Goal: Task Accomplishment & Management: Complete application form

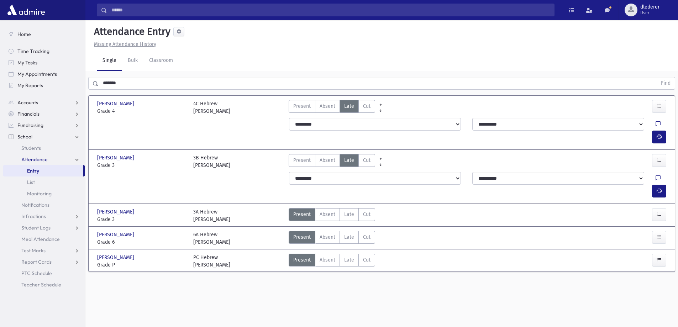
scroll to position [16, 0]
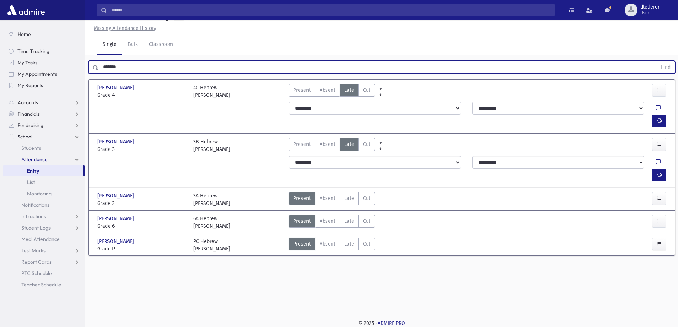
drag, startPoint x: 122, startPoint y: 71, endPoint x: 125, endPoint y: 68, distance: 4.5
click at [124, 67] on input "*******" at bounding box center [378, 67] width 559 height 13
drag, startPoint x: 130, startPoint y: 70, endPoint x: 71, endPoint y: 62, distance: 59.7
click at [71, 62] on div "Search Results All Accounts" at bounding box center [339, 155] width 678 height 343
click at [657, 61] on button "Find" at bounding box center [666, 67] width 18 height 12
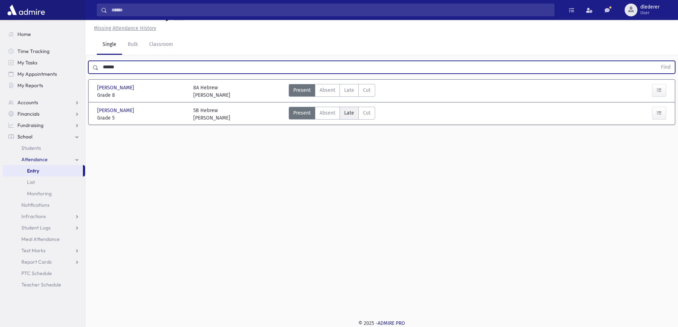
click at [351, 115] on span "Late" at bounding box center [349, 112] width 10 height 7
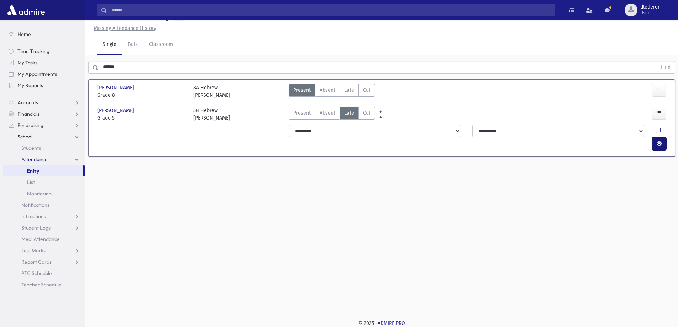
click at [665, 137] on button "button" at bounding box center [659, 143] width 14 height 13
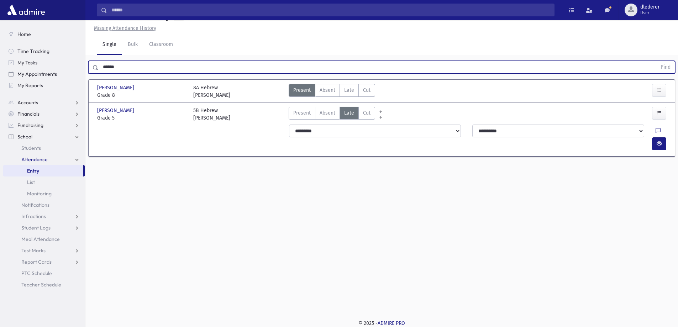
drag, startPoint x: 130, startPoint y: 68, endPoint x: 74, endPoint y: 75, distance: 56.0
click at [74, 75] on div "Search Results All Accounts" at bounding box center [339, 155] width 678 height 343
click at [657, 61] on button "Find" at bounding box center [666, 67] width 18 height 12
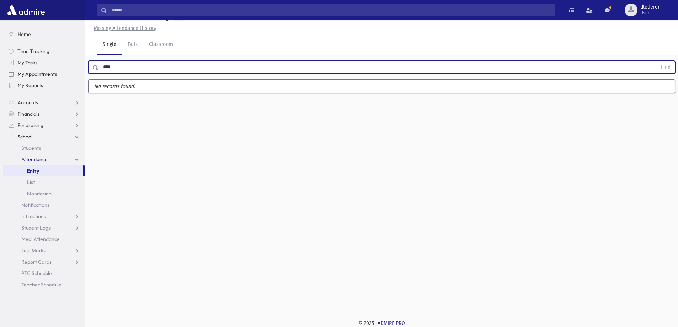
click at [657, 61] on button "Find" at bounding box center [666, 67] width 18 height 12
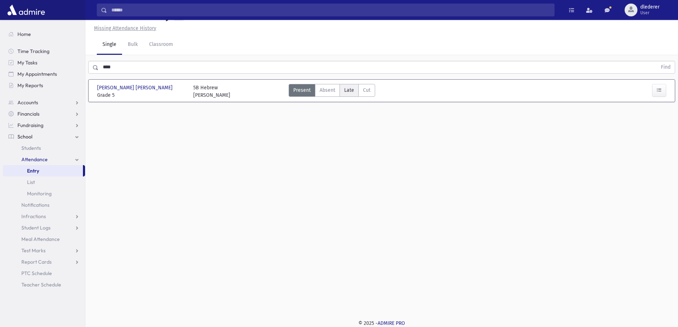
click at [350, 89] on span "Late" at bounding box center [349, 90] width 10 height 7
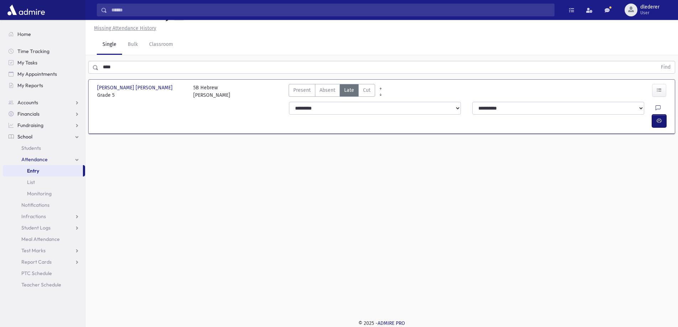
click at [658, 118] on icon "button" at bounding box center [659, 121] width 5 height 6
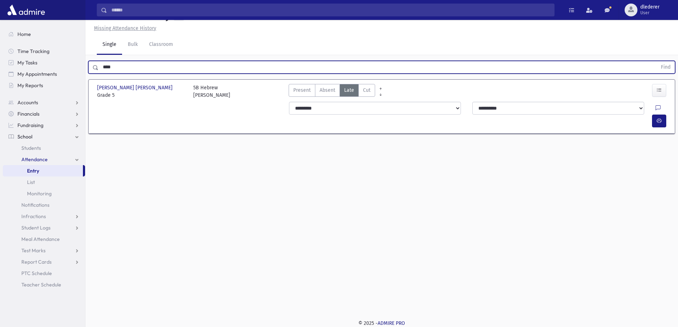
drag, startPoint x: 126, startPoint y: 72, endPoint x: 90, endPoint y: 62, distance: 37.3
click at [90, 62] on div "**** Find" at bounding box center [381, 67] width 587 height 13
click at [657, 61] on button "Find" at bounding box center [666, 67] width 18 height 12
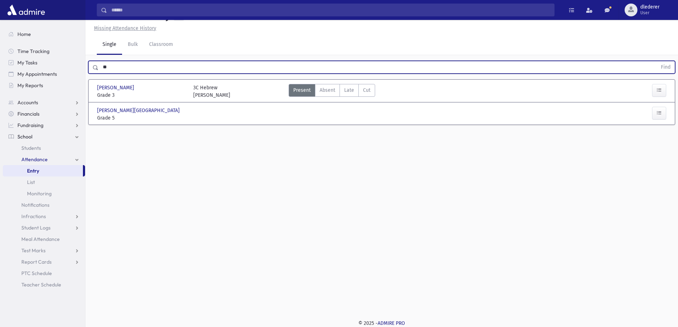
drag, startPoint x: 115, startPoint y: 61, endPoint x: 94, endPoint y: 61, distance: 20.3
click at [94, 61] on div "** Find" at bounding box center [381, 67] width 587 height 13
click at [657, 61] on button "Find" at bounding box center [666, 67] width 18 height 12
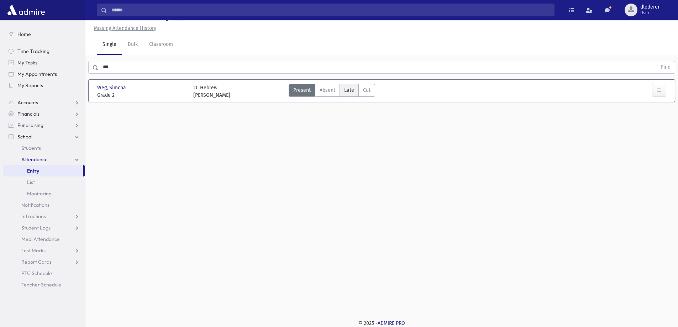
click at [353, 89] on span "Late" at bounding box center [349, 90] width 10 height 7
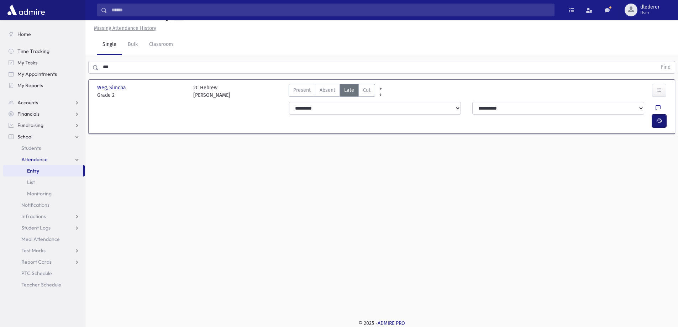
click at [660, 118] on icon "button" at bounding box center [659, 121] width 5 height 6
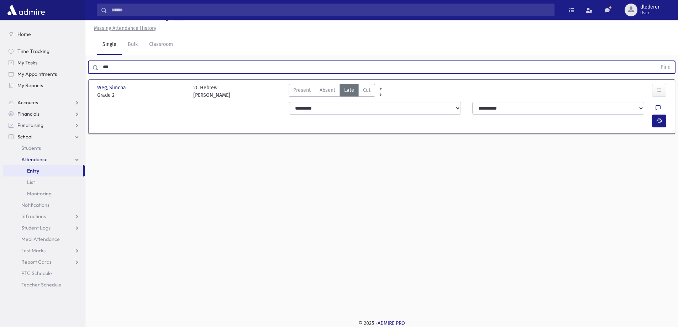
drag, startPoint x: 138, startPoint y: 68, endPoint x: 88, endPoint y: 86, distance: 53.4
click at [90, 85] on div "*** Find Weg, [PERSON_NAME], [PERSON_NAME] Grade 2 Grade 2 2C Hebrew [PERSON_NA…" at bounding box center [381, 99] width 593 height 89
type input "******"
click at [657, 61] on button "Find" at bounding box center [666, 67] width 18 height 12
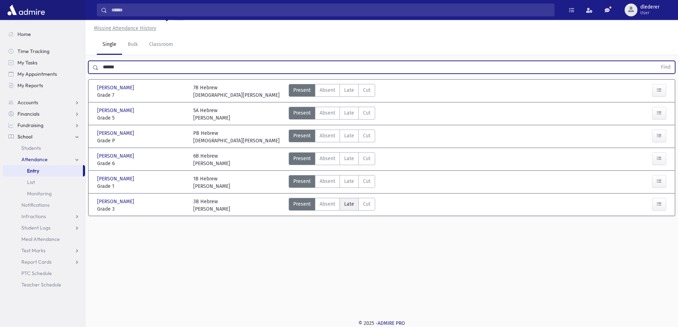
click at [353, 200] on span "Late" at bounding box center [349, 203] width 10 height 7
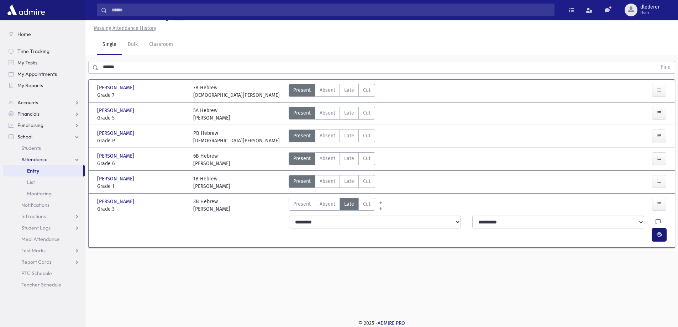
click at [657, 232] on icon "button" at bounding box center [659, 235] width 5 height 6
click at [345, 109] on label "Late Late" at bounding box center [349, 113] width 19 height 13
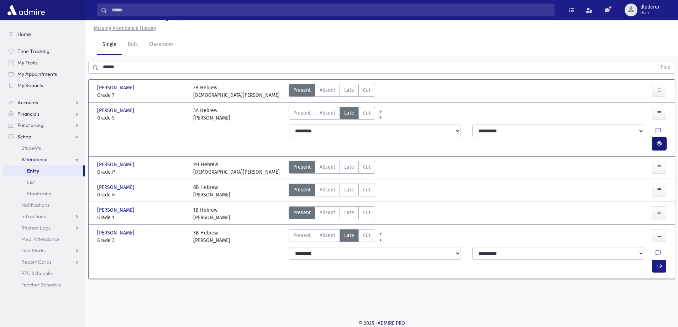
click at [658, 141] on icon "button" at bounding box center [659, 144] width 5 height 6
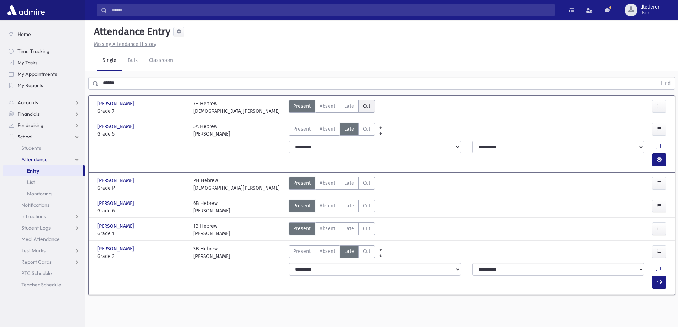
click at [361, 111] on label "Cut Cut" at bounding box center [367, 106] width 17 height 13
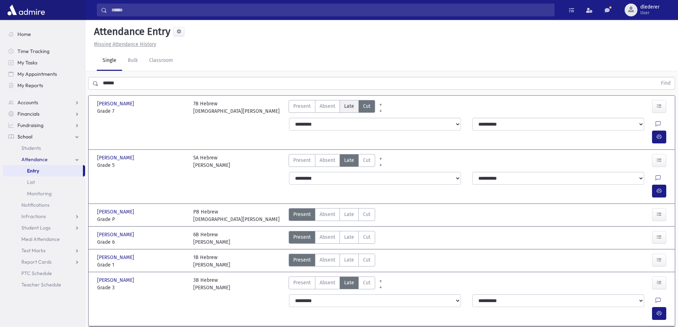
click at [347, 106] on span "Late" at bounding box center [349, 106] width 10 height 7
click at [294, 108] on span "Present" at bounding box center [301, 106] width 17 height 7
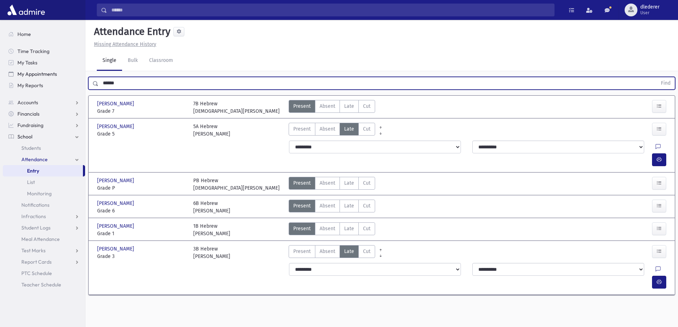
drag, startPoint x: 135, startPoint y: 80, endPoint x: 69, endPoint y: 78, distance: 65.9
click at [69, 78] on div "Search Results All Accounts" at bounding box center [339, 171] width 678 height 343
type input "*"
click at [657, 77] on button "Find" at bounding box center [666, 83] width 18 height 12
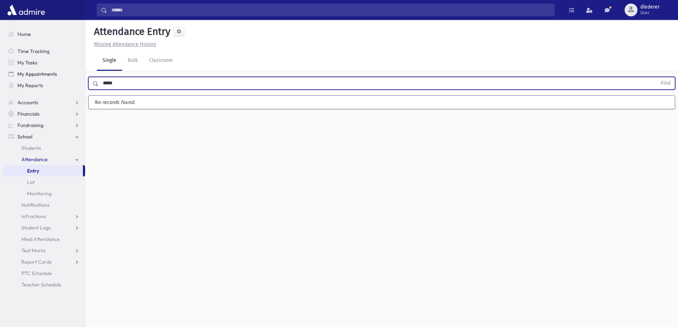
click at [657, 77] on button "Find" at bounding box center [666, 83] width 18 height 12
click at [111, 81] on input "*****" at bounding box center [378, 83] width 559 height 13
click at [105, 84] on input "*****" at bounding box center [378, 83] width 559 height 13
click at [109, 84] on input "*****" at bounding box center [378, 83] width 559 height 13
click at [657, 77] on button "Find" at bounding box center [666, 83] width 18 height 12
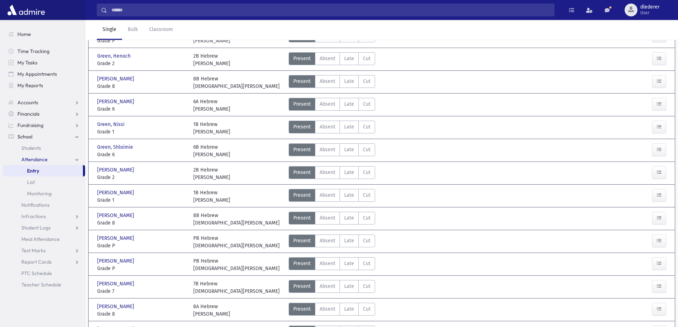
scroll to position [11, 0]
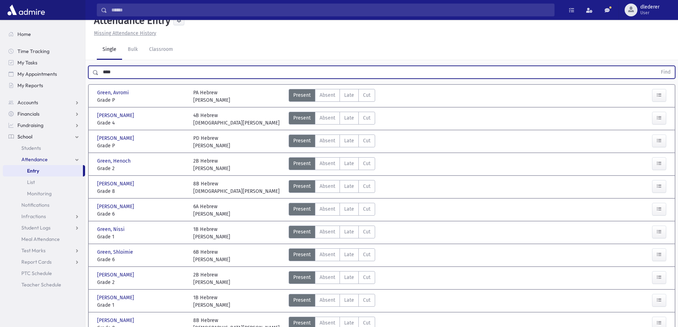
click at [119, 74] on input "****" at bounding box center [378, 72] width 559 height 13
drag, startPoint x: 136, startPoint y: 75, endPoint x: 63, endPoint y: 88, distance: 74.2
click at [63, 88] on div "Search Results All Accounts" at bounding box center [339, 283] width 678 height 588
click at [657, 66] on button "Find" at bounding box center [666, 72] width 18 height 12
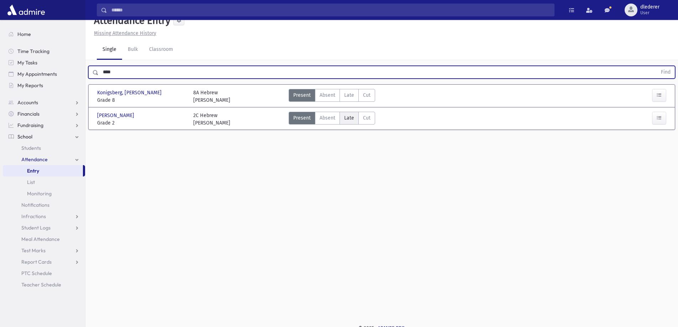
click at [348, 120] on span "Late" at bounding box center [349, 117] width 10 height 7
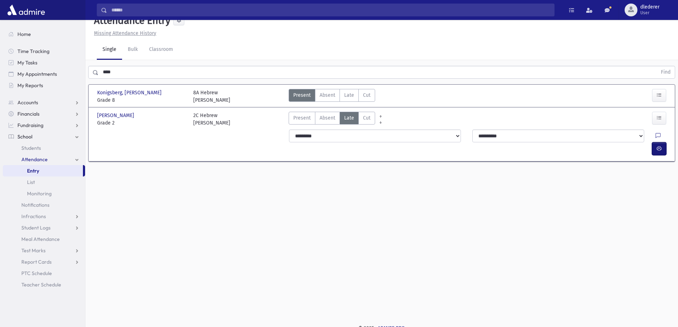
click at [663, 142] on button "button" at bounding box center [659, 148] width 14 height 13
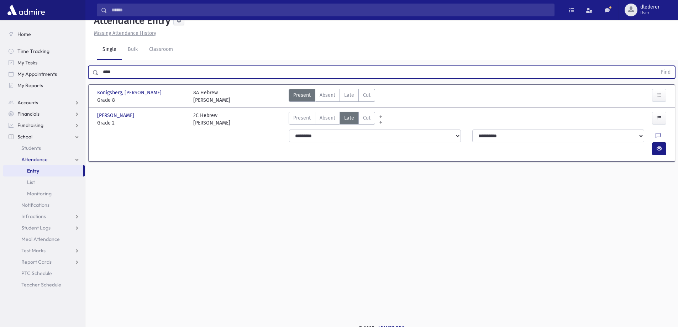
drag, startPoint x: 126, startPoint y: 68, endPoint x: 90, endPoint y: 75, distance: 36.3
click at [90, 75] on div "**** Find" at bounding box center [381, 72] width 587 height 13
click at [657, 66] on button "Find" at bounding box center [666, 72] width 18 height 12
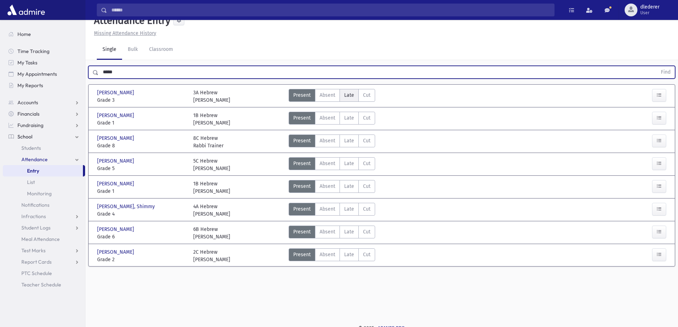
click at [345, 98] on span "Late" at bounding box center [349, 95] width 10 height 7
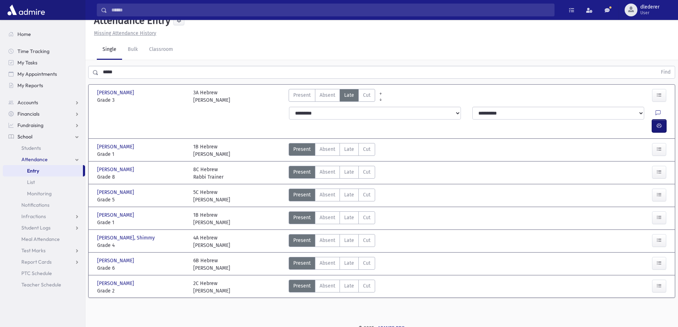
click at [659, 123] on icon "button" at bounding box center [659, 126] width 5 height 6
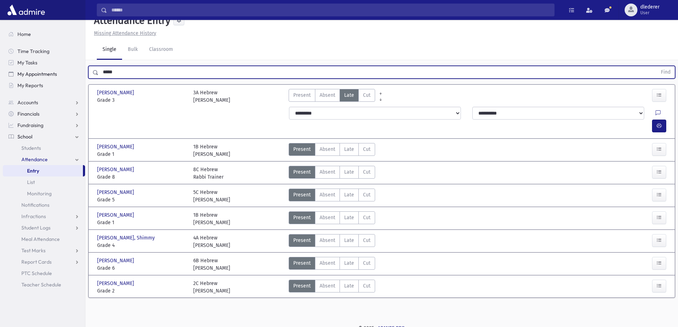
drag, startPoint x: 137, startPoint y: 75, endPoint x: 64, endPoint y: 75, distance: 72.3
click at [64, 75] on div "Search Results All Accounts" at bounding box center [339, 160] width 678 height 343
click at [657, 66] on button "Find" at bounding box center [666, 72] width 18 height 12
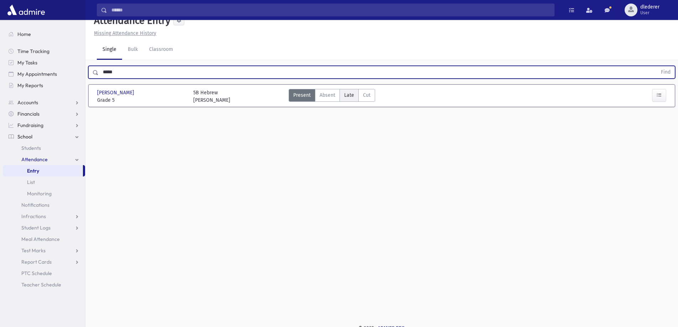
click at [357, 94] on label "Late Late" at bounding box center [349, 95] width 19 height 13
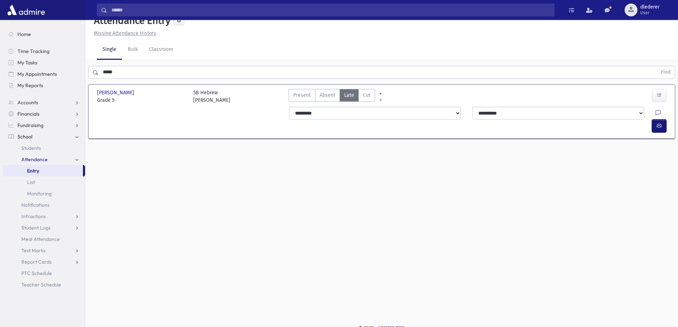
click at [661, 123] on icon "button" at bounding box center [659, 126] width 5 height 6
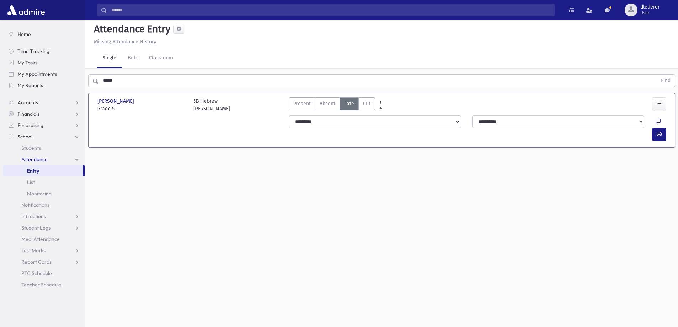
scroll to position [0, 0]
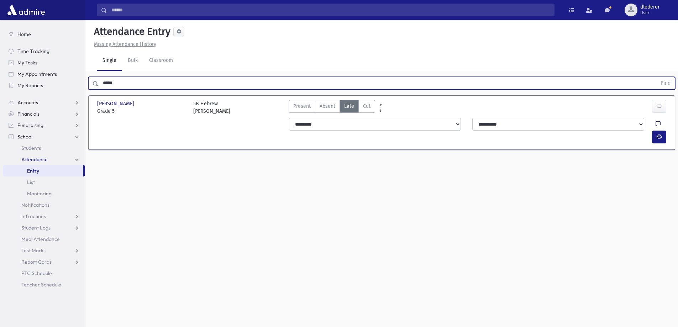
drag, startPoint x: 150, startPoint y: 86, endPoint x: 63, endPoint y: 95, distance: 87.7
click at [63, 95] on div "Search Results All Accounts" at bounding box center [339, 171] width 678 height 343
click at [657, 77] on button "Find" at bounding box center [666, 83] width 18 height 12
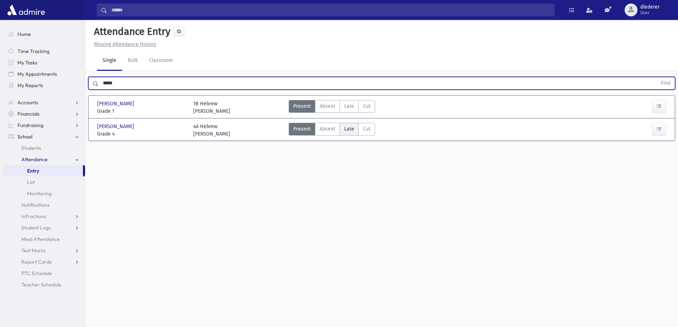
click at [351, 130] on span "Late" at bounding box center [349, 128] width 10 height 7
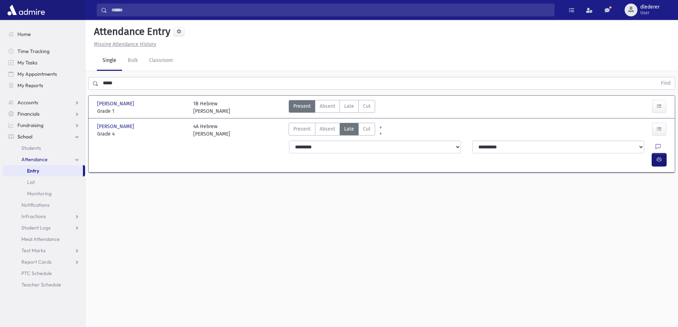
click at [656, 153] on button "button" at bounding box center [659, 159] width 14 height 13
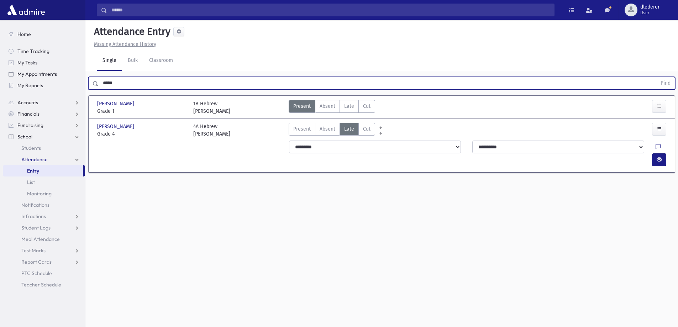
drag, startPoint x: 136, startPoint y: 84, endPoint x: 54, endPoint y: 78, distance: 81.4
click at [57, 79] on div "Search Results All Accounts" at bounding box center [339, 171] width 678 height 343
click at [657, 77] on button "Find" at bounding box center [666, 83] width 18 height 12
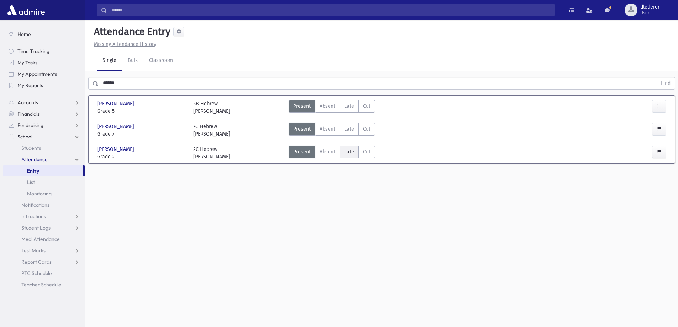
click at [348, 150] on span "Late" at bounding box center [349, 151] width 10 height 7
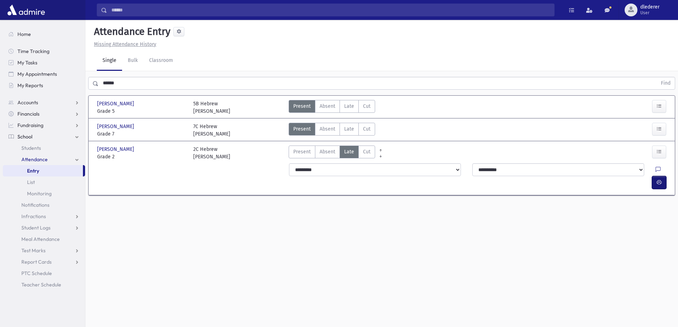
click at [662, 179] on icon "button" at bounding box center [659, 182] width 5 height 6
click at [296, 153] on span "Present" at bounding box center [301, 151] width 17 height 7
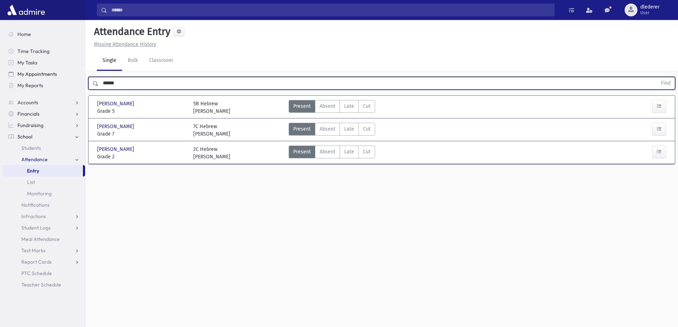
drag, startPoint x: 132, startPoint y: 82, endPoint x: 63, endPoint y: 79, distance: 69.2
click at [63, 79] on div "Search Results All Accounts" at bounding box center [339, 171] width 678 height 343
click at [657, 77] on button "Find" at bounding box center [666, 83] width 18 height 12
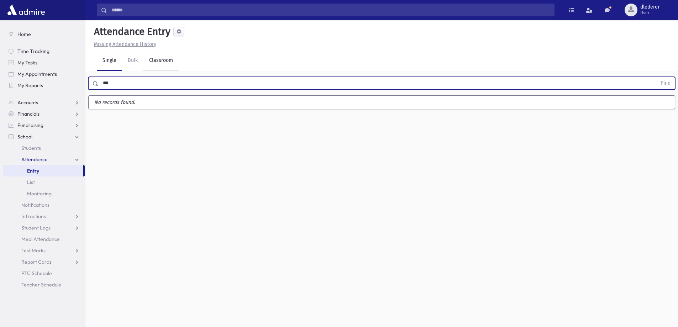
click at [657, 77] on button "Find" at bounding box center [666, 83] width 18 height 12
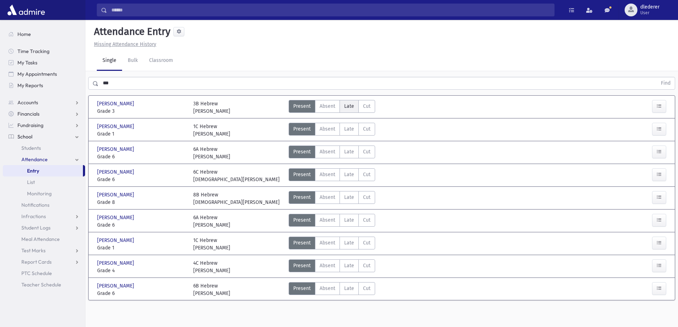
click at [345, 106] on span "Late" at bounding box center [349, 106] width 10 height 7
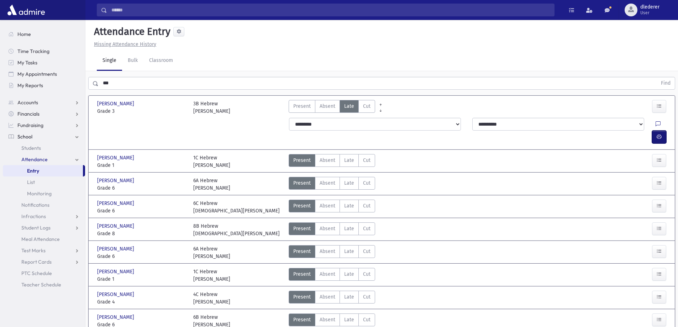
click at [661, 131] on button "button" at bounding box center [659, 137] width 14 height 13
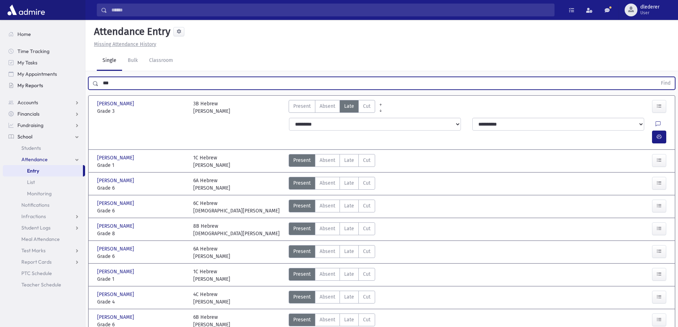
drag, startPoint x: 117, startPoint y: 83, endPoint x: 72, endPoint y: 81, distance: 44.9
click at [76, 80] on div "Search Results All Accounts" at bounding box center [339, 179] width 678 height 358
click at [657, 77] on button "Find" at bounding box center [666, 83] width 18 height 12
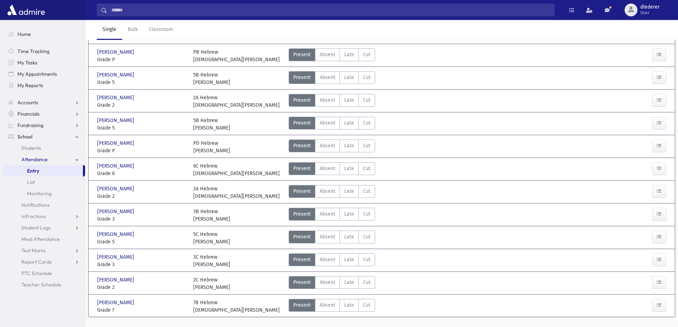
scroll to position [90, 0]
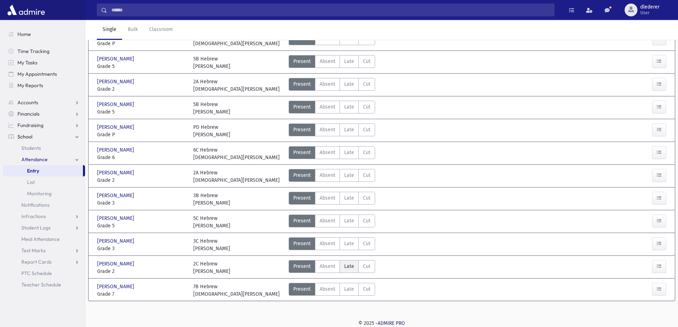
click at [341, 266] on label "Late Late" at bounding box center [349, 266] width 19 height 13
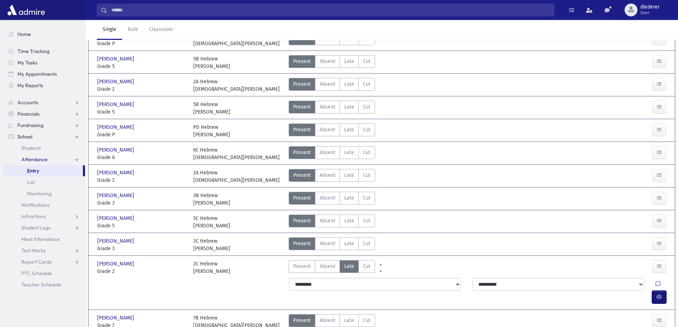
click at [661, 294] on icon "button" at bounding box center [659, 297] width 5 height 6
drag, startPoint x: 354, startPoint y: 102, endPoint x: 494, endPoint y: 99, distance: 139.6
click at [357, 103] on label "Late Late" at bounding box center [349, 107] width 19 height 13
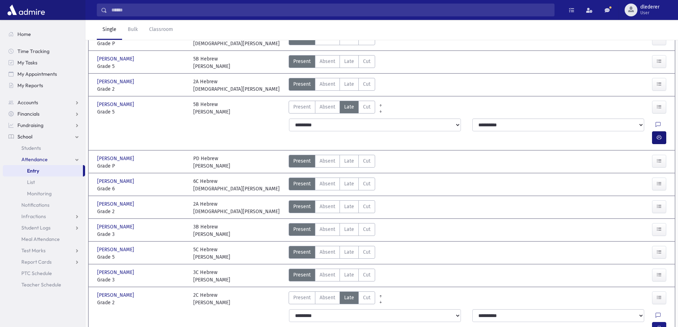
drag, startPoint x: 668, startPoint y: 122, endPoint x: 659, endPoint y: 125, distance: 9.6
click at [667, 131] on div at bounding box center [660, 137] width 17 height 13
click at [658, 135] on icon "button" at bounding box center [659, 138] width 5 height 6
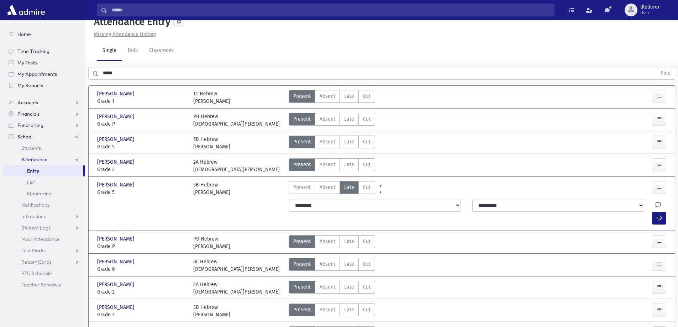
scroll to position [0, 0]
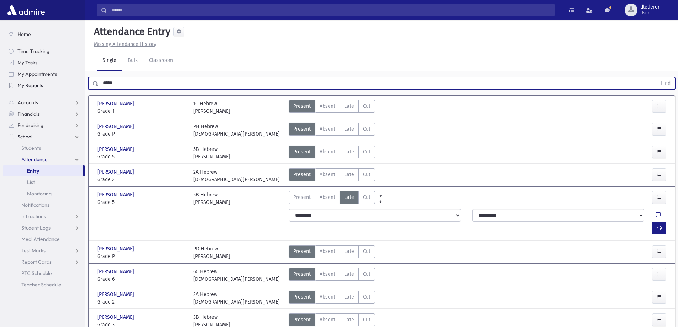
drag, startPoint x: 136, startPoint y: 85, endPoint x: 72, endPoint y: 86, distance: 64.1
click at [72, 86] on div "Search Results All Accounts" at bounding box center [339, 240] width 678 height 480
click at [657, 77] on button "Find" at bounding box center [666, 83] width 18 height 12
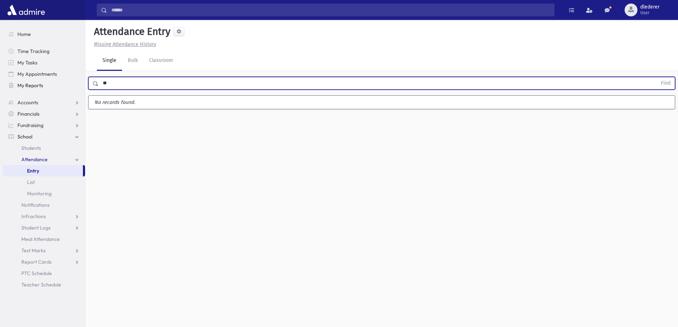
type input "*"
click at [657, 77] on button "Find" at bounding box center [666, 83] width 18 height 12
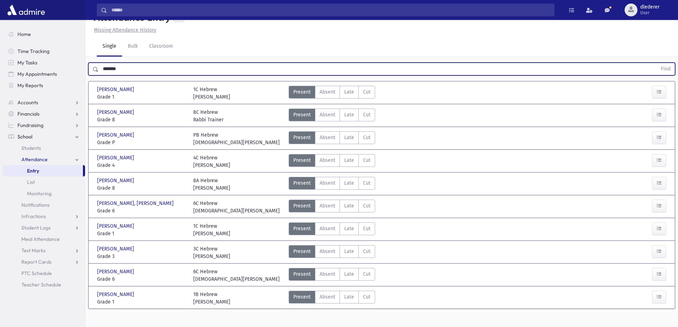
scroll to position [22, 0]
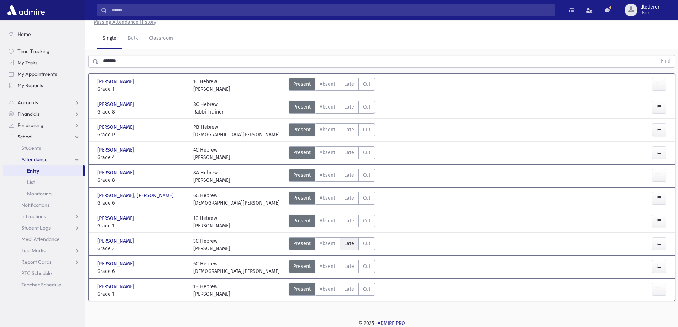
click at [354, 243] on label "Late Late" at bounding box center [349, 244] width 19 height 13
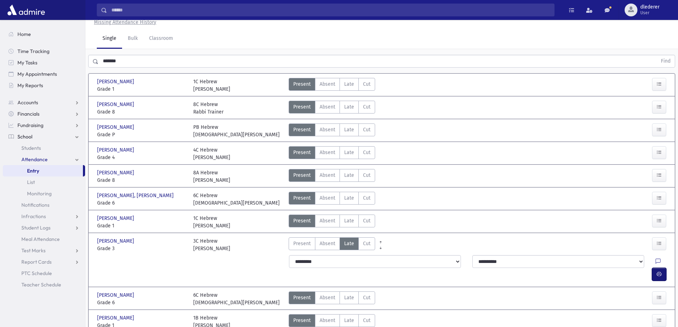
click at [665, 268] on button "button" at bounding box center [659, 274] width 14 height 13
drag, startPoint x: 119, startPoint y: 69, endPoint x: 128, endPoint y: 55, distance: 16.7
click at [125, 59] on div "******* Find" at bounding box center [381, 59] width 593 height 21
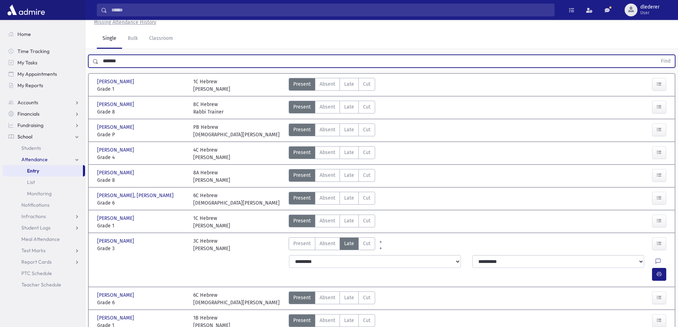
drag, startPoint x: 129, startPoint y: 54, endPoint x: 86, endPoint y: 55, distance: 42.4
click at [86, 55] on div "******* Find" at bounding box center [381, 59] width 593 height 21
click at [657, 55] on button "Find" at bounding box center [666, 61] width 18 height 12
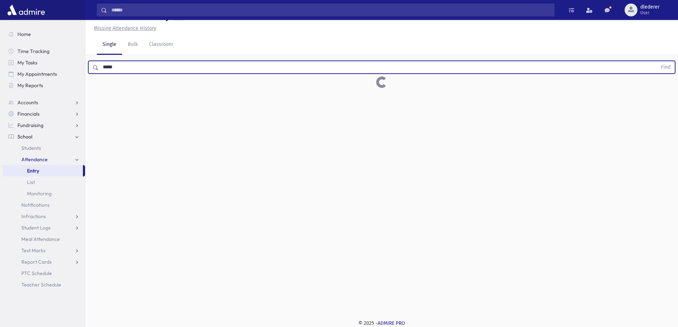
scroll to position [16, 0]
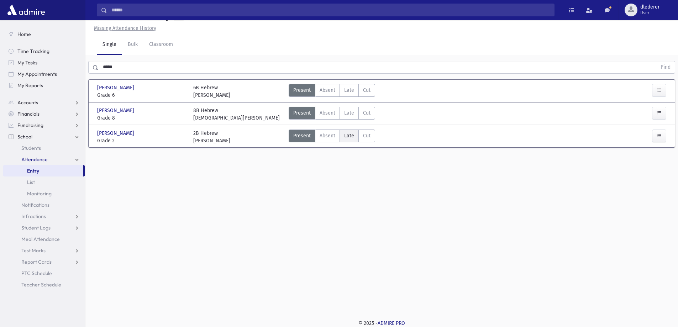
click at [342, 135] on label "Late Late" at bounding box center [349, 136] width 19 height 13
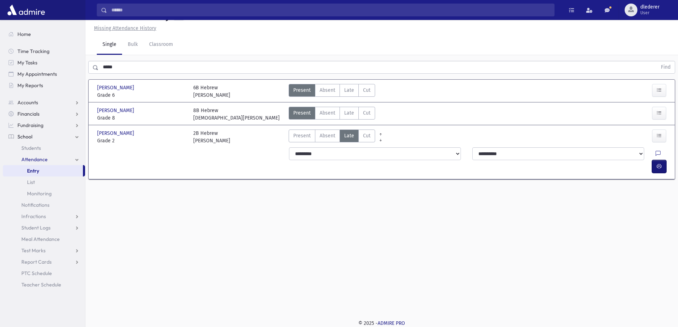
click at [661, 160] on button "button" at bounding box center [659, 166] width 14 height 13
drag, startPoint x: 143, startPoint y: 60, endPoint x: 99, endPoint y: 57, distance: 44.3
click at [99, 57] on div "***** Find" at bounding box center [381, 65] width 593 height 21
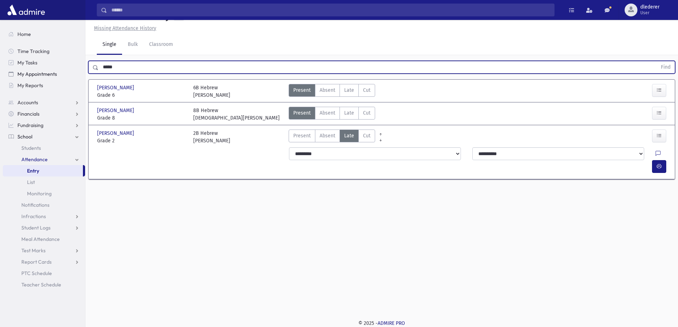
drag, startPoint x: 122, startPoint y: 65, endPoint x: 75, endPoint y: 69, distance: 47.1
click at [72, 68] on div "Search Results All Accounts" at bounding box center [339, 155] width 678 height 343
click at [657, 61] on button "Find" at bounding box center [666, 67] width 18 height 12
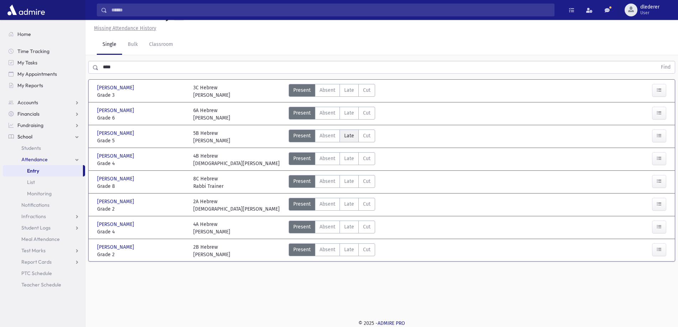
click at [341, 140] on label "Late Late" at bounding box center [349, 136] width 19 height 13
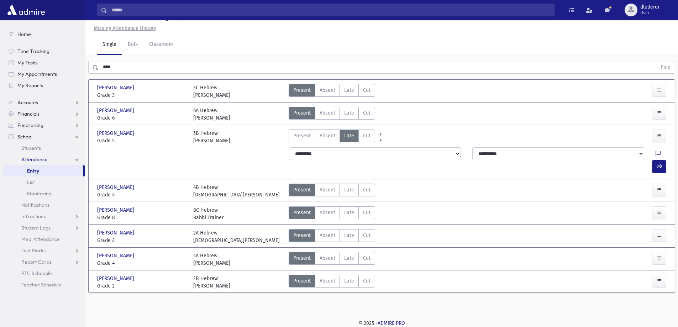
click at [583, 134] on div "[PERSON_NAME] [PERSON_NAME] Grade 5 Grade 5 5B Hebrew [PERSON_NAME] Present P A…" at bounding box center [381, 151] width 575 height 53
click at [655, 160] on button "button" at bounding box center [659, 166] width 14 height 13
click at [343, 94] on label "Late Late" at bounding box center [349, 90] width 19 height 13
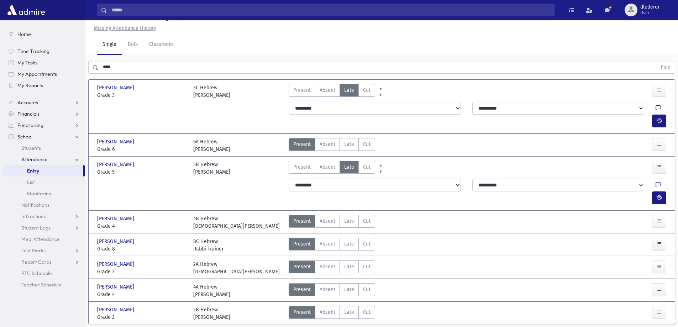
click at [669, 115] on div at bounding box center [660, 121] width 17 height 13
click at [656, 115] on button "button" at bounding box center [659, 121] width 14 height 13
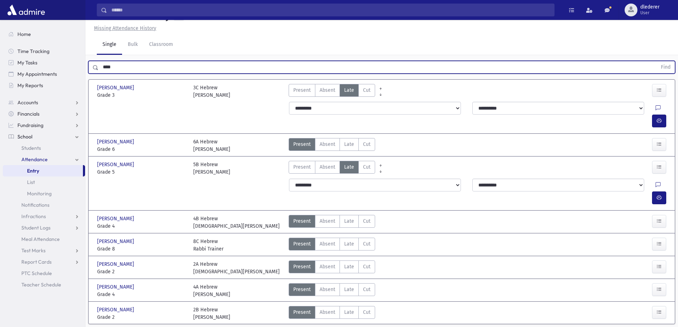
drag, startPoint x: 142, startPoint y: 70, endPoint x: 92, endPoint y: 66, distance: 49.7
click at [92, 66] on div "**** Find" at bounding box center [381, 67] width 587 height 13
click at [657, 61] on button "Find" at bounding box center [666, 67] width 18 height 12
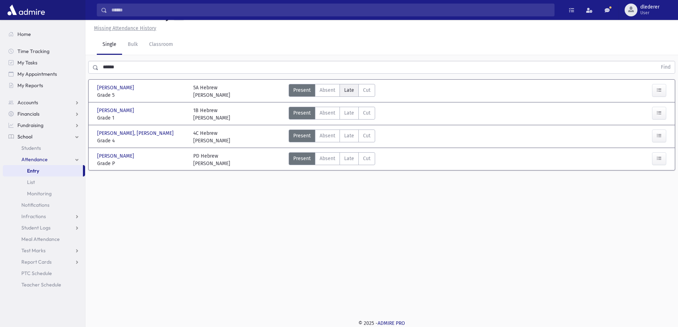
click at [345, 91] on span "Late" at bounding box center [349, 90] width 10 height 7
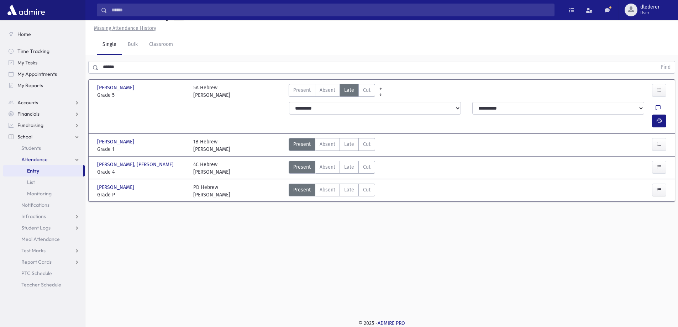
click at [661, 120] on div "[PERSON_NAME] [PERSON_NAME] Grade 5 Grade 5 5A Hebrew [PERSON_NAME] Present P A…" at bounding box center [381, 106] width 575 height 53
click at [655, 115] on button "button" at bounding box center [659, 121] width 14 height 13
click at [364, 161] on label "Cut Cut" at bounding box center [367, 167] width 17 height 13
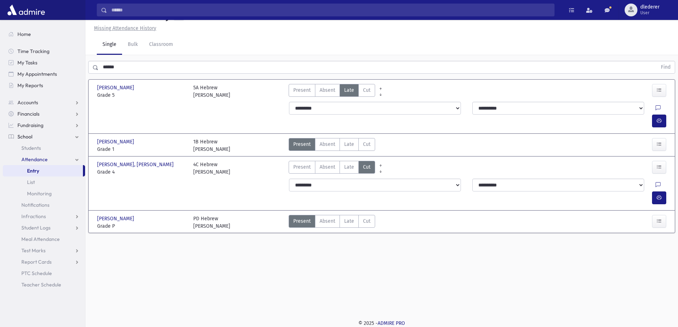
click at [344, 163] on span "Late" at bounding box center [349, 166] width 10 height 7
click at [661, 195] on icon "button" at bounding box center [659, 198] width 5 height 6
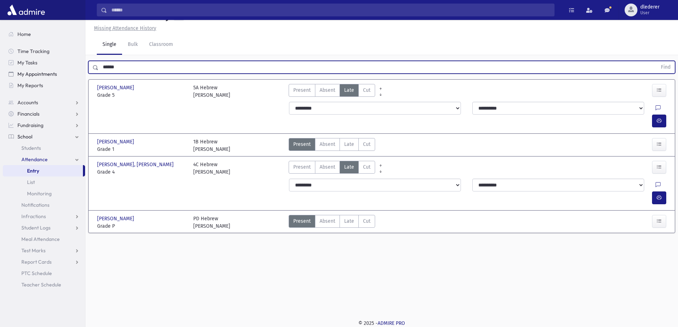
drag, startPoint x: 107, startPoint y: 70, endPoint x: 46, endPoint y: 78, distance: 61.4
click at [47, 79] on div "Search Results All Accounts" at bounding box center [339, 155] width 678 height 343
click at [657, 61] on button "Find" at bounding box center [666, 67] width 18 height 12
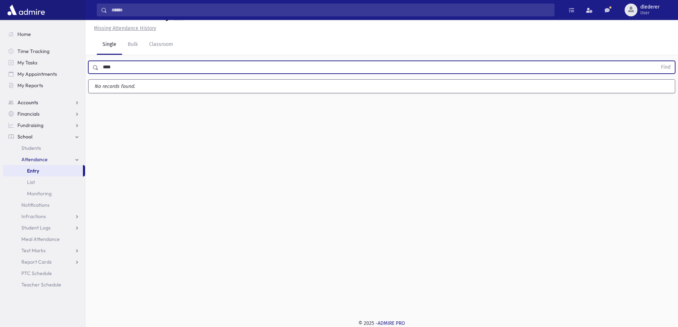
click at [657, 61] on button "Find" at bounding box center [666, 67] width 18 height 12
type input "*"
click at [657, 61] on button "Find" at bounding box center [666, 67] width 18 height 12
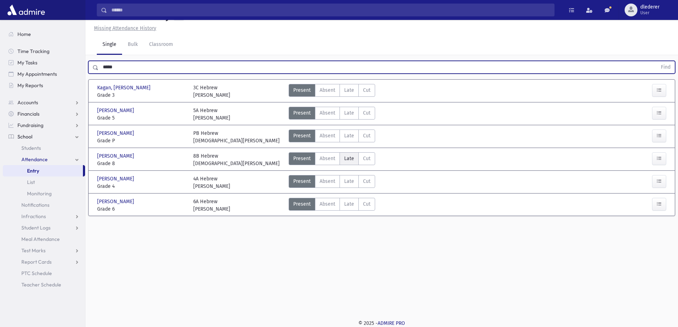
click at [353, 160] on span "Late" at bounding box center [349, 158] width 10 height 7
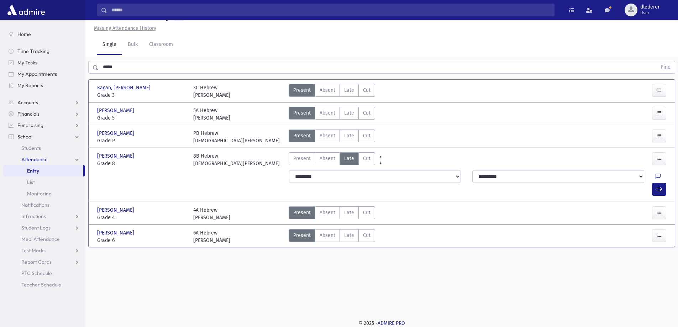
click at [668, 183] on div at bounding box center [660, 189] width 17 height 13
click at [657, 183] on button "button" at bounding box center [659, 189] width 14 height 13
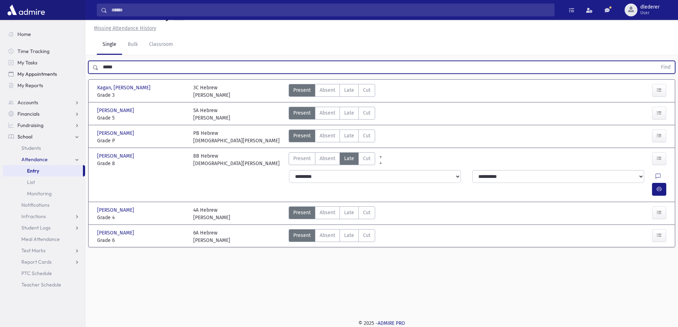
drag, startPoint x: 129, startPoint y: 65, endPoint x: 74, endPoint y: 75, distance: 55.0
click at [75, 74] on div "Search Results All Accounts" at bounding box center [339, 155] width 678 height 343
click at [657, 61] on button "Find" at bounding box center [666, 67] width 18 height 12
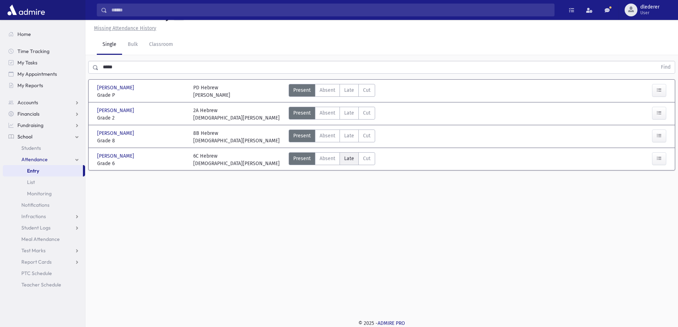
click at [345, 161] on span "Late" at bounding box center [349, 158] width 10 height 7
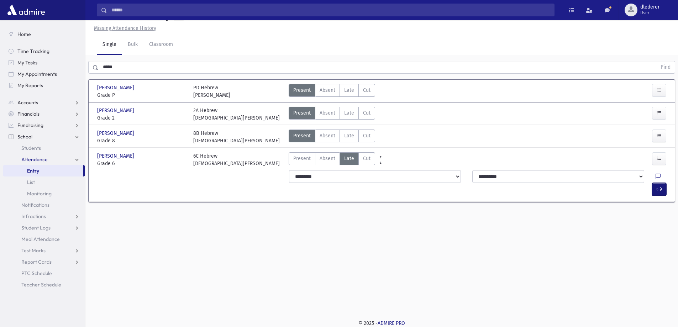
click at [663, 183] on button "button" at bounding box center [659, 189] width 14 height 13
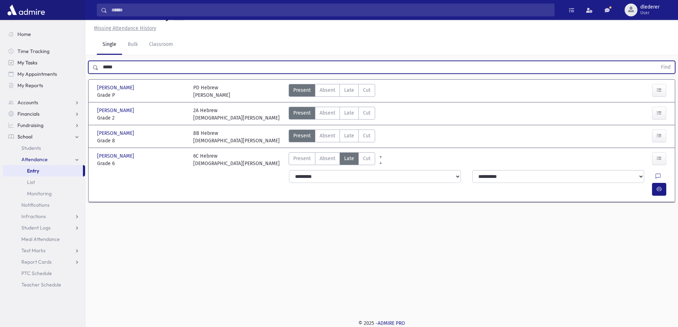
drag, startPoint x: 128, startPoint y: 65, endPoint x: 52, endPoint y: 65, distance: 76.6
click at [53, 64] on div "Search Results All Accounts" at bounding box center [339, 155] width 678 height 343
click at [657, 61] on button "Find" at bounding box center [666, 67] width 18 height 12
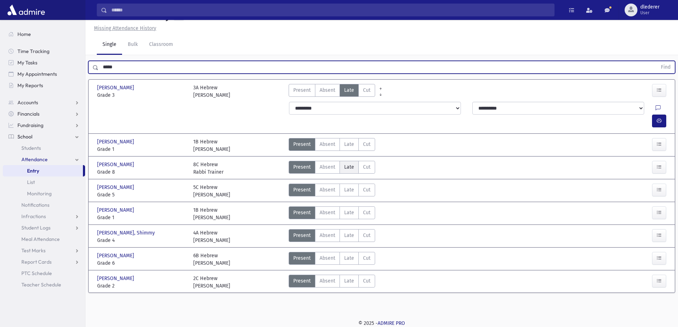
click at [343, 161] on label "Late Late" at bounding box center [349, 167] width 19 height 13
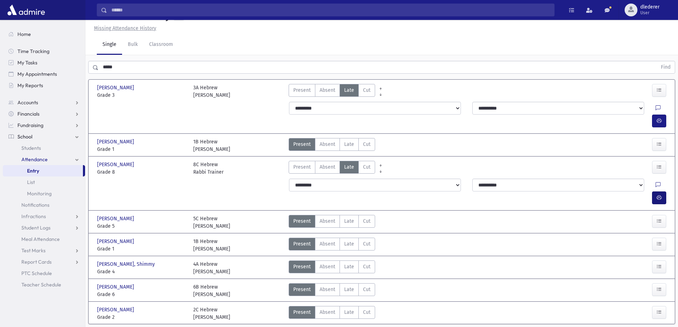
drag, startPoint x: 667, startPoint y: 172, endPoint x: 658, endPoint y: 176, distance: 9.8
click at [665, 192] on div at bounding box center [660, 198] width 17 height 13
click at [657, 192] on button "button" at bounding box center [659, 198] width 14 height 13
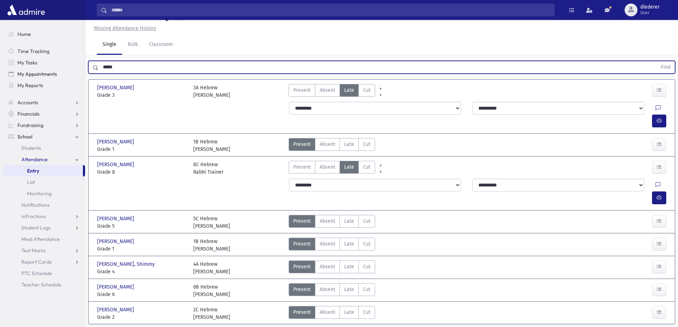
drag, startPoint x: 127, startPoint y: 68, endPoint x: 71, endPoint y: 75, distance: 57.5
click at [71, 75] on div "Search Results All Accounts" at bounding box center [339, 167] width 678 height 366
click at [657, 61] on button "Find" at bounding box center [666, 67] width 18 height 12
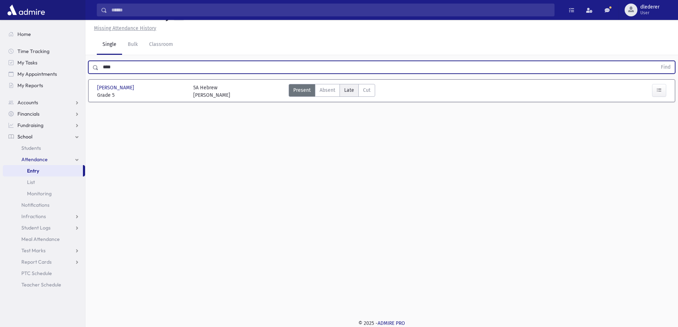
click at [351, 92] on span "Late" at bounding box center [349, 90] width 10 height 7
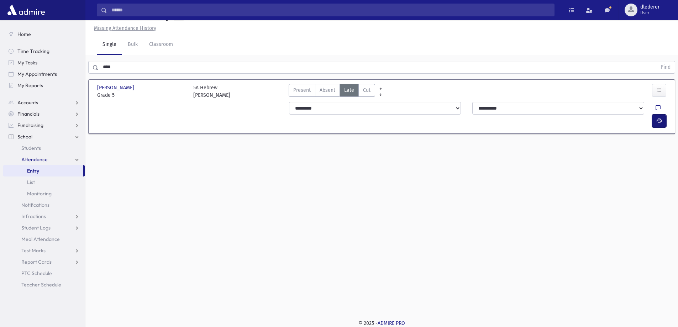
click at [655, 115] on button "button" at bounding box center [659, 121] width 14 height 13
click at [125, 62] on input "****" at bounding box center [378, 67] width 559 height 13
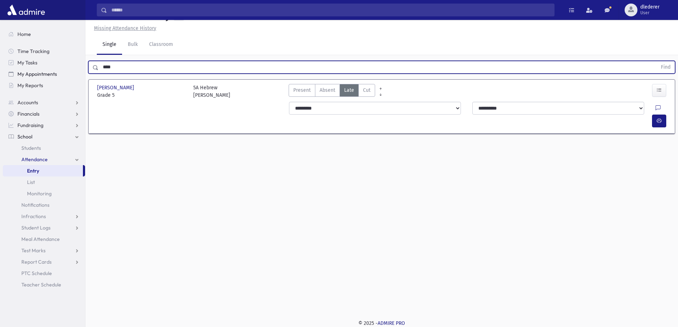
drag, startPoint x: 92, startPoint y: 67, endPoint x: 65, endPoint y: 70, distance: 26.9
click at [67, 68] on div "Search Results All Accounts" at bounding box center [339, 155] width 678 height 343
click at [657, 61] on button "Find" at bounding box center [666, 67] width 18 height 12
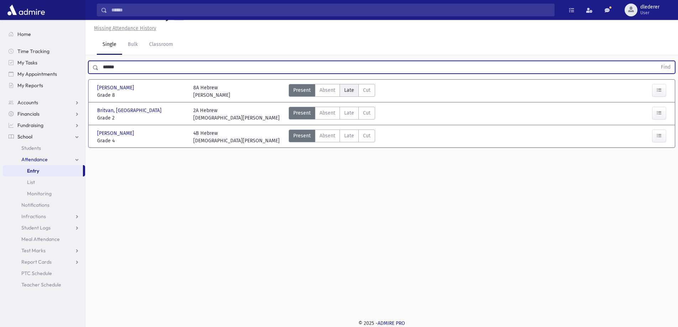
click at [349, 93] on span "Late" at bounding box center [349, 90] width 10 height 7
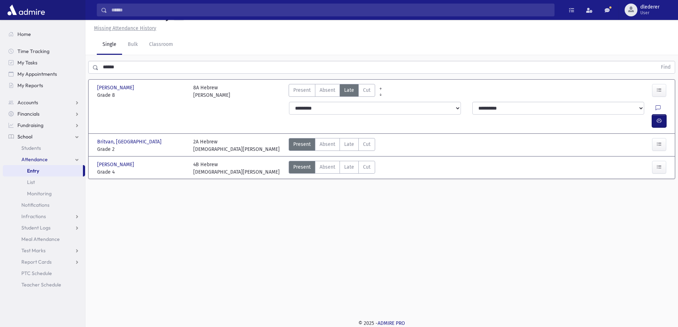
click at [654, 115] on button "button" at bounding box center [659, 121] width 14 height 13
click at [348, 163] on span "Late" at bounding box center [349, 166] width 10 height 7
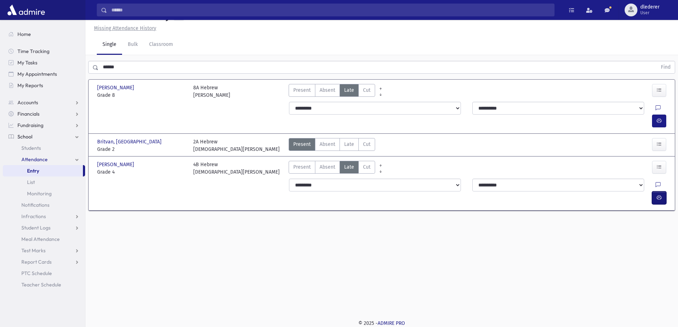
click at [653, 192] on button "button" at bounding box center [659, 198] width 14 height 13
click at [356, 138] on label "Late Late" at bounding box center [349, 144] width 19 height 13
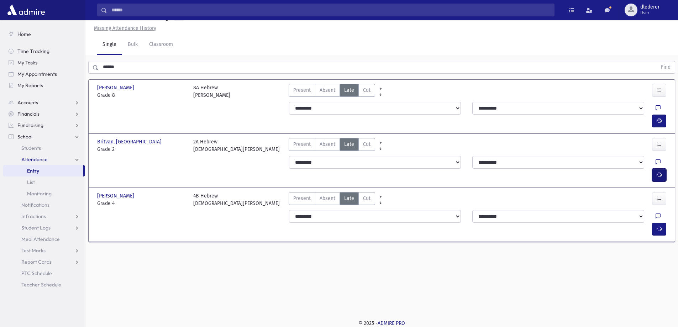
click at [653, 169] on button "button" at bounding box center [659, 175] width 14 height 13
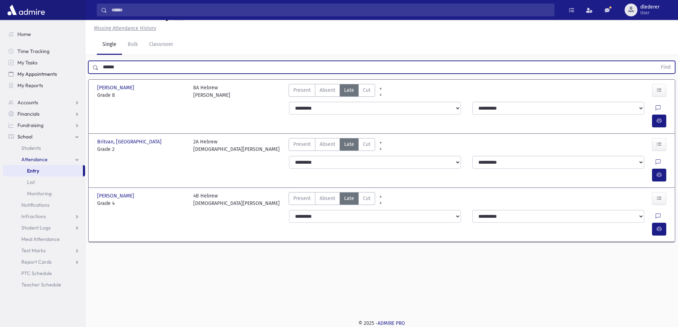
drag, startPoint x: 136, startPoint y: 68, endPoint x: 61, endPoint y: 77, distance: 74.9
click at [61, 77] on div "Search Results All Accounts" at bounding box center [339, 155] width 678 height 343
click at [657, 61] on button "Find" at bounding box center [666, 67] width 18 height 12
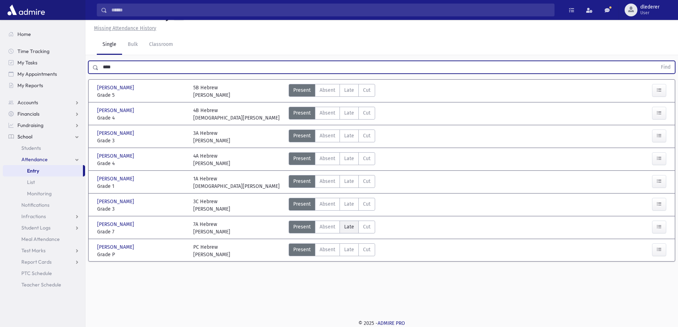
click at [349, 230] on span "Late" at bounding box center [349, 226] width 10 height 7
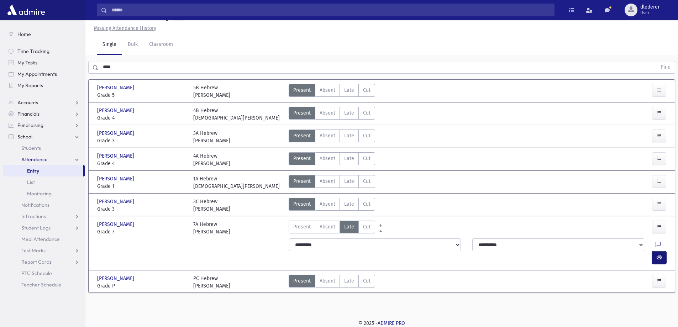
click at [659, 251] on button "button" at bounding box center [659, 257] width 14 height 13
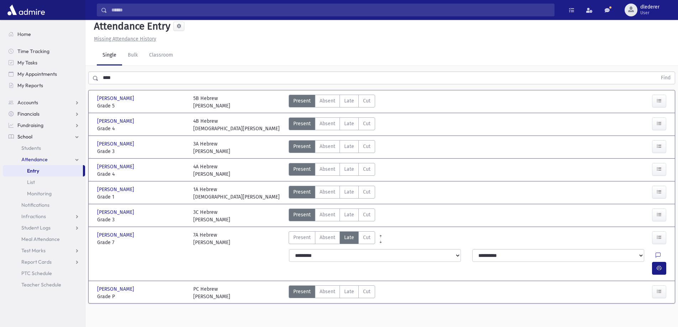
scroll to position [0, 0]
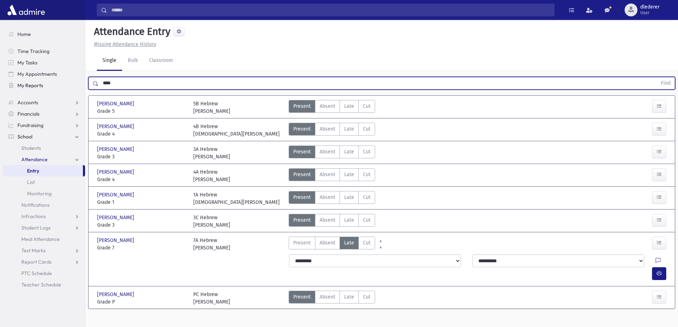
drag, startPoint x: 142, startPoint y: 84, endPoint x: 48, endPoint y: 87, distance: 94.1
click at [48, 87] on div "Search Results All Accounts" at bounding box center [339, 171] width 678 height 343
click at [657, 77] on button "Find" at bounding box center [666, 83] width 18 height 12
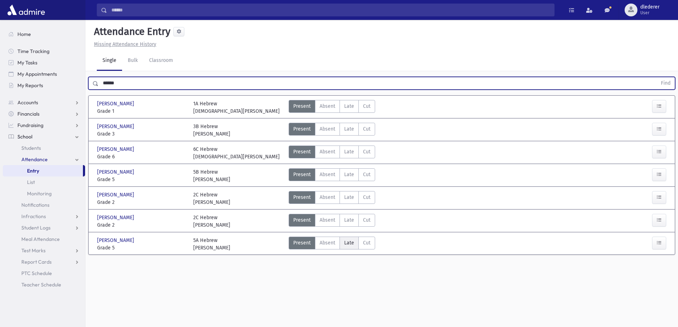
click at [344, 242] on span "Late" at bounding box center [349, 242] width 10 height 7
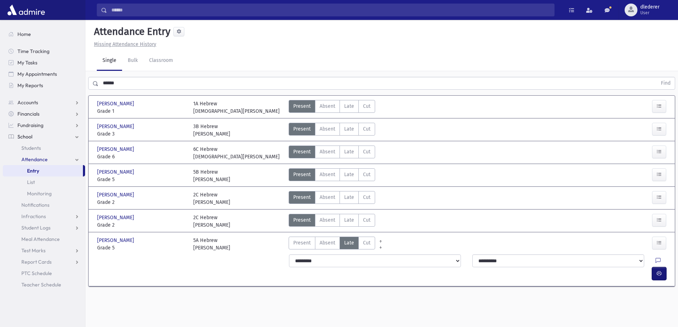
click at [655, 267] on button "button" at bounding box center [659, 273] width 14 height 13
click at [353, 219] on span "Late" at bounding box center [349, 220] width 10 height 7
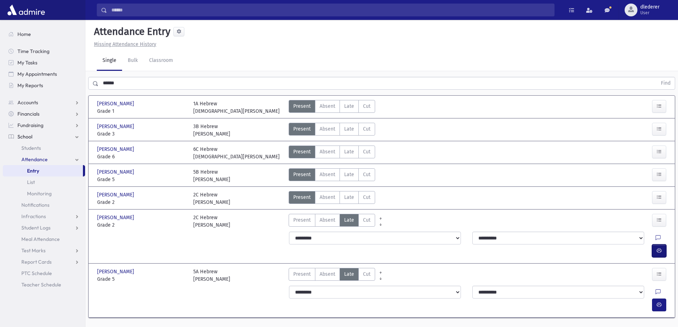
click at [662, 248] on icon "button" at bounding box center [659, 251] width 5 height 6
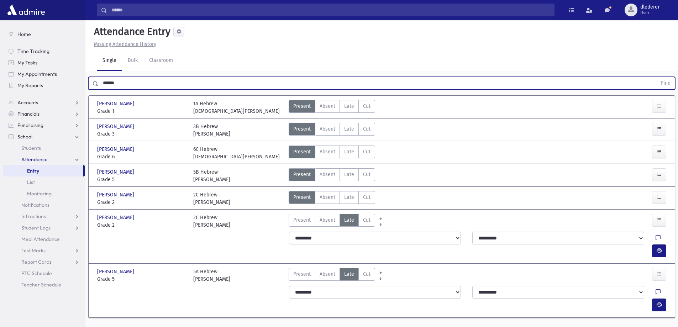
drag, startPoint x: 143, startPoint y: 81, endPoint x: 21, endPoint y: 67, distance: 122.3
click at [36, 70] on div "Search Results All Accounts" at bounding box center [339, 172] width 678 height 344
click at [657, 77] on button "Find" at bounding box center [666, 83] width 18 height 12
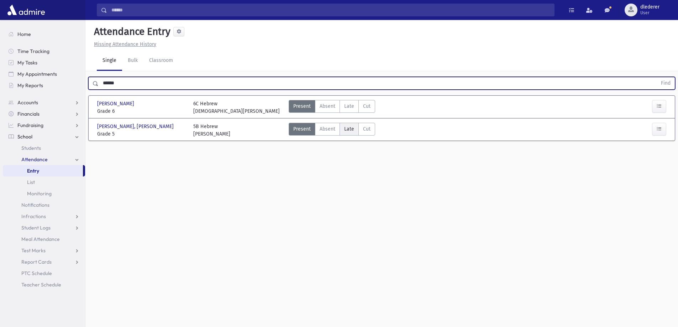
click at [352, 129] on span "Late" at bounding box center [349, 128] width 10 height 7
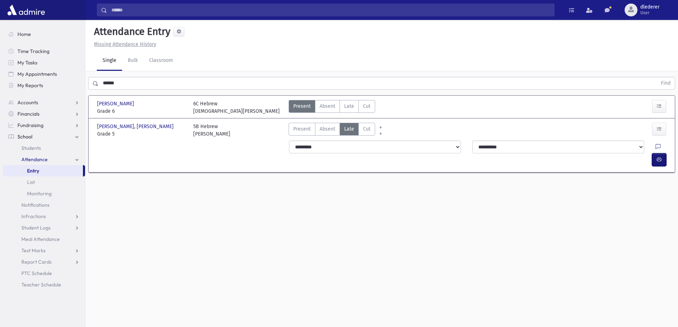
click at [656, 153] on button "button" at bounding box center [659, 159] width 14 height 13
click at [350, 105] on span "Late" at bounding box center [349, 106] width 10 height 7
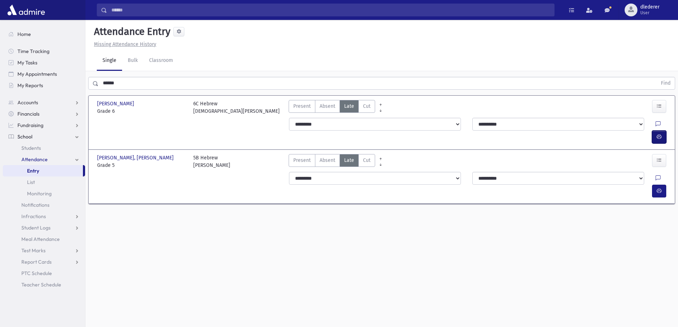
click at [659, 134] on icon "button" at bounding box center [659, 137] width 5 height 6
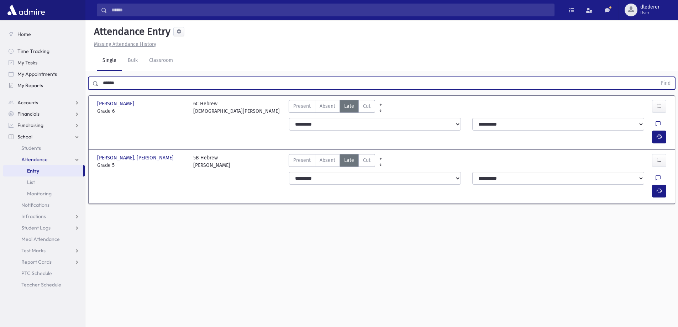
drag, startPoint x: 132, startPoint y: 82, endPoint x: 68, endPoint y: 82, distance: 64.8
click at [68, 82] on div "Search Results All Accounts" at bounding box center [339, 171] width 678 height 343
type input "******"
click at [657, 77] on button "Find" at bounding box center [666, 83] width 18 height 12
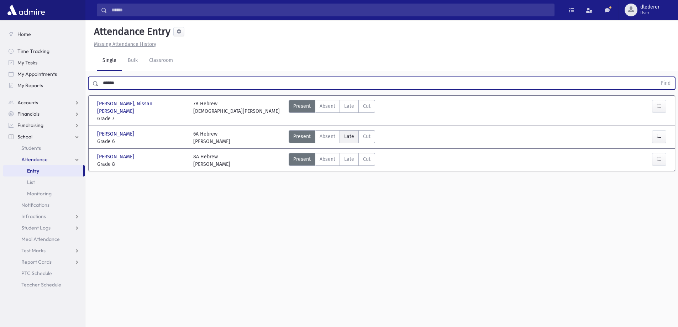
click at [344, 133] on span "Late" at bounding box center [349, 136] width 10 height 7
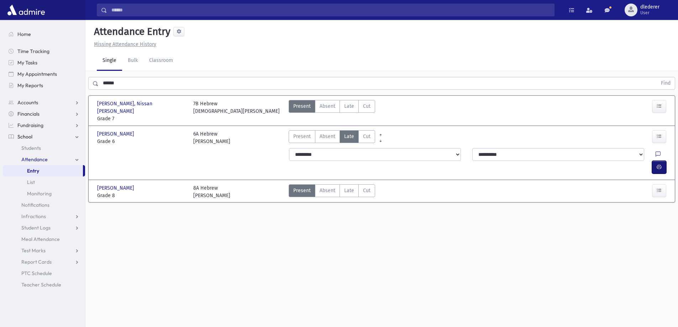
click at [662, 161] on button "button" at bounding box center [659, 167] width 14 height 13
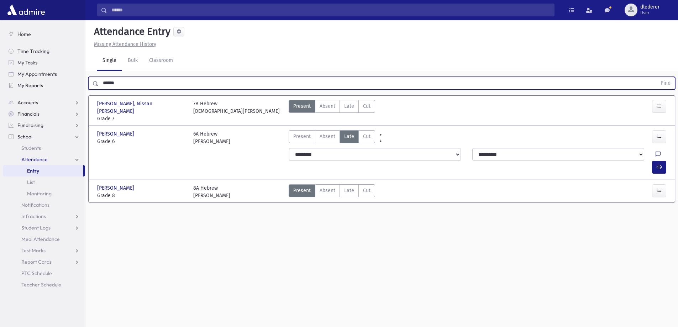
drag, startPoint x: 127, startPoint y: 84, endPoint x: 80, endPoint y: 83, distance: 47.4
click at [80, 83] on div "Search Results All Accounts" at bounding box center [339, 171] width 678 height 343
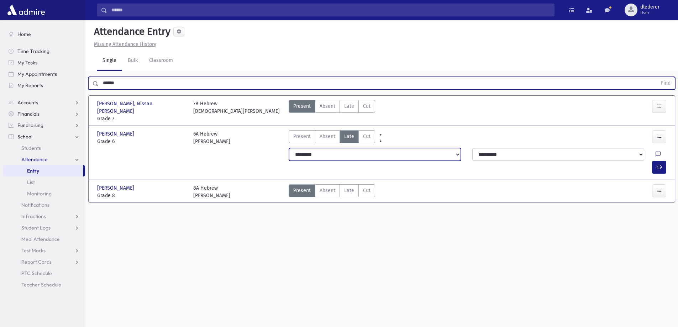
drag, startPoint x: 328, startPoint y: 151, endPoint x: 327, endPoint y: 146, distance: 5.2
click at [328, 149] on select "**********" at bounding box center [375, 154] width 172 height 13
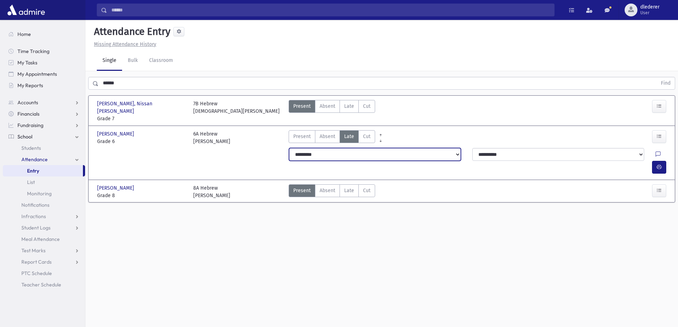
select select "*******"
click at [289, 148] on select "**********" at bounding box center [375, 154] width 172 height 13
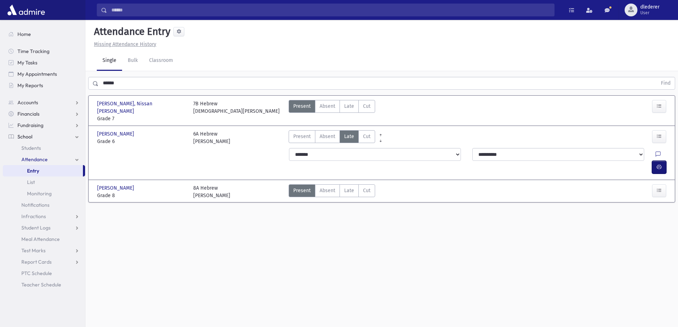
click at [659, 164] on icon "button" at bounding box center [659, 167] width 5 height 6
drag, startPoint x: 126, startPoint y: 76, endPoint x: 98, endPoint y: 79, distance: 27.5
click at [98, 79] on div "****** Find" at bounding box center [381, 81] width 593 height 21
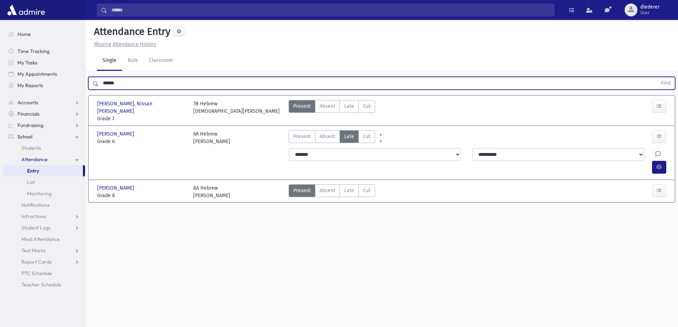
click at [105, 84] on input "******" at bounding box center [378, 83] width 559 height 13
click at [657, 77] on button "Find" at bounding box center [666, 83] width 18 height 12
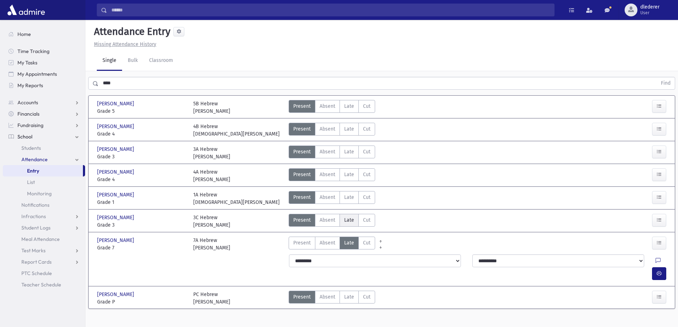
click at [350, 218] on span "Late" at bounding box center [349, 220] width 10 height 7
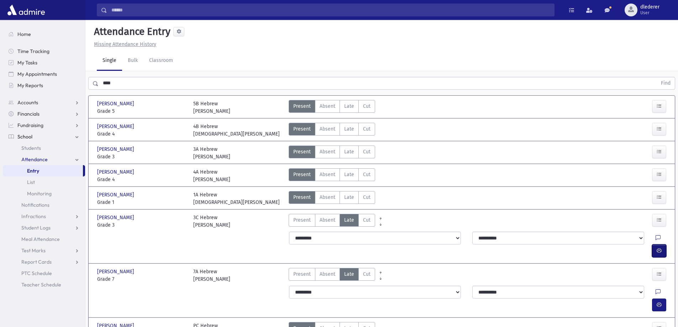
click at [657, 248] on icon "button" at bounding box center [659, 251] width 5 height 6
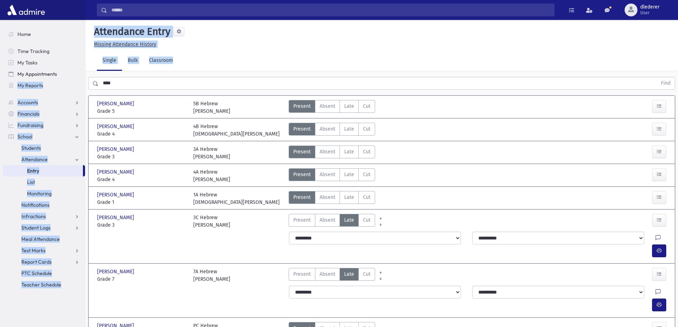
drag, startPoint x: 129, startPoint y: 76, endPoint x: 71, endPoint y: 78, distance: 57.7
click at [71, 78] on div "Search Results All Accounts" at bounding box center [339, 183] width 678 height 366
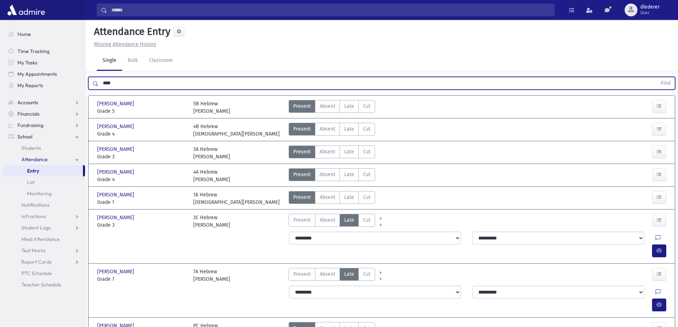
drag, startPoint x: 126, startPoint y: 87, endPoint x: 49, endPoint y: 97, distance: 76.9
click at [49, 97] on div "Search Results All Accounts" at bounding box center [339, 183] width 678 height 366
click at [657, 77] on button "Find" at bounding box center [666, 83] width 18 height 12
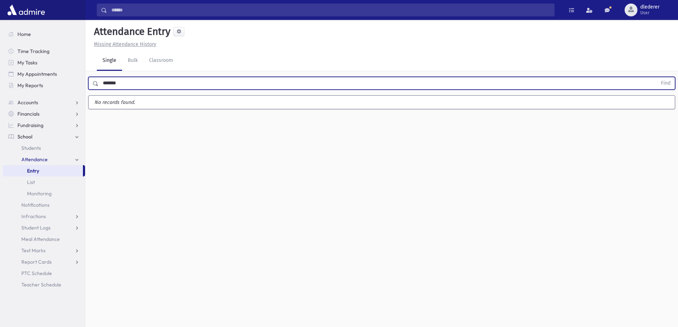
click at [657, 77] on button "Find" at bounding box center [666, 83] width 18 height 12
type input "*"
click at [657, 77] on button "Find" at bounding box center [666, 83] width 18 height 12
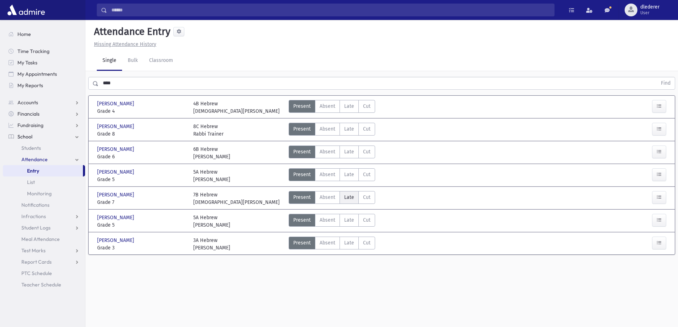
click at [347, 200] on span "Late" at bounding box center [349, 197] width 10 height 7
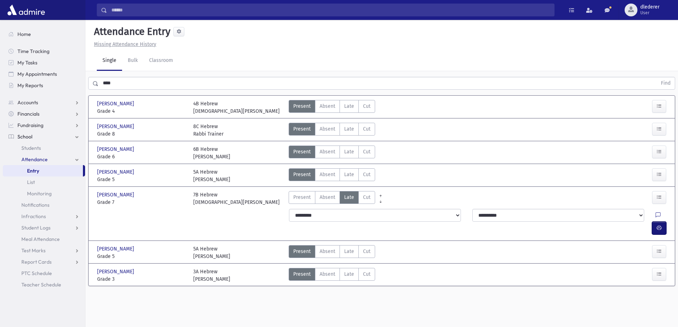
click at [654, 222] on button "button" at bounding box center [659, 228] width 14 height 13
click at [343, 176] on label "Late Late" at bounding box center [349, 174] width 19 height 13
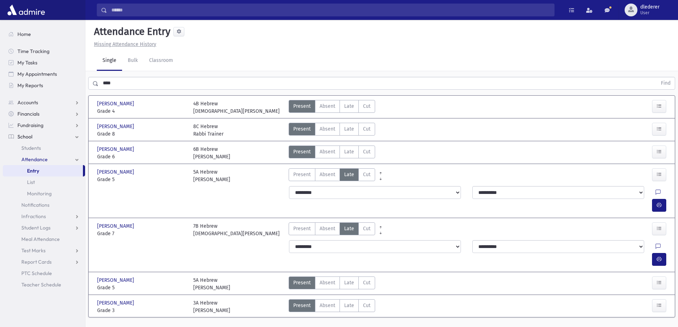
drag, startPoint x: 669, startPoint y: 191, endPoint x: 651, endPoint y: 193, distance: 17.9
click at [668, 199] on div at bounding box center [660, 205] width 17 height 13
click at [656, 193] on div at bounding box center [663, 192] width 14 height 13
click at [661, 202] on icon "button" at bounding box center [659, 205] width 5 height 6
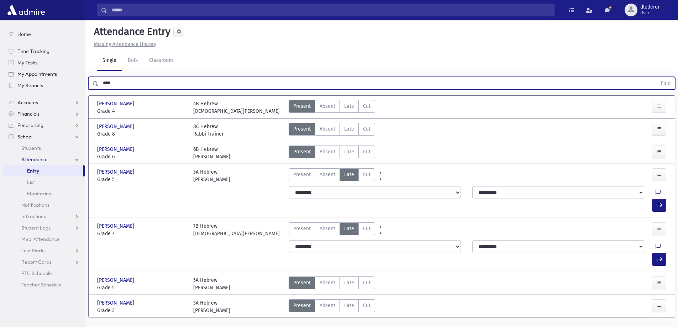
drag, startPoint x: 143, startPoint y: 89, endPoint x: 48, endPoint y: 74, distance: 96.4
click at [48, 74] on div "Search Results All Accounts" at bounding box center [339, 172] width 678 height 344
click at [657, 77] on button "Find" at bounding box center [666, 83] width 18 height 12
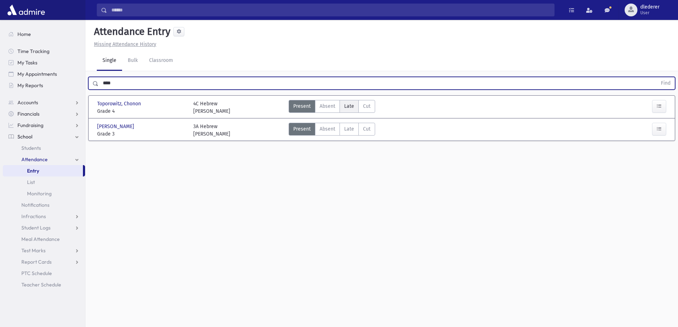
click at [341, 106] on label "Late Late" at bounding box center [349, 106] width 19 height 13
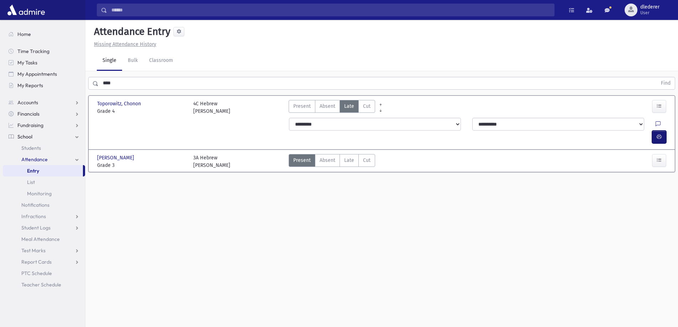
click at [657, 134] on span "button" at bounding box center [659, 137] width 5 height 6
drag, startPoint x: 345, startPoint y: 142, endPoint x: 450, endPoint y: 169, distance: 108.9
click at [346, 154] on label "Late Late" at bounding box center [349, 160] width 19 height 13
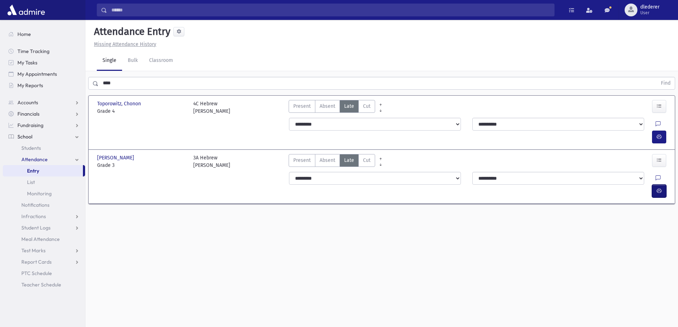
click at [653, 185] on button "button" at bounding box center [659, 191] width 14 height 13
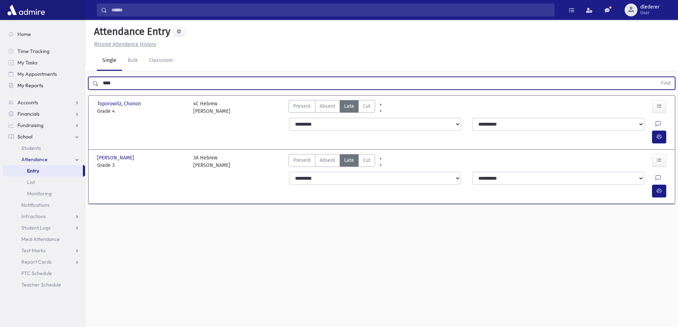
drag, startPoint x: 120, startPoint y: 85, endPoint x: 70, endPoint y: 85, distance: 49.5
click at [70, 85] on div "Search Results All Accounts" at bounding box center [339, 171] width 678 height 343
click at [657, 77] on button "Find" at bounding box center [666, 83] width 18 height 12
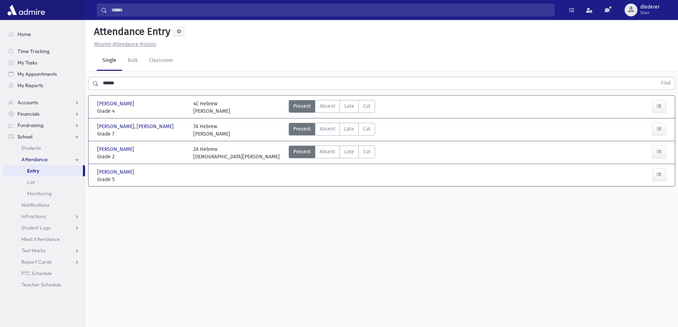
click at [328, 178] on div "Present P Absent Absent [PERSON_NAME] Cut Cut" at bounding box center [454, 175] width 336 height 15
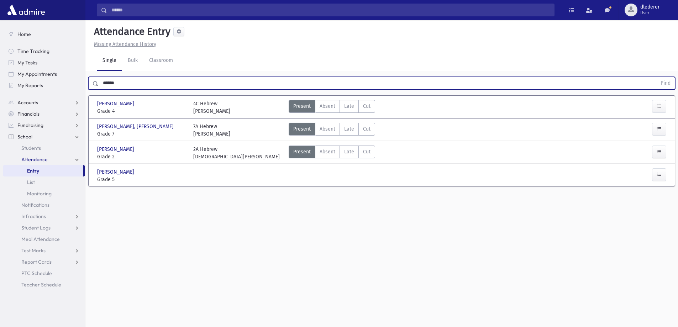
drag, startPoint x: 205, startPoint y: 88, endPoint x: 101, endPoint y: 70, distance: 105.5
click at [101, 70] on div "Attendance Entry Missing Attendance History Single Bulk Classroom ****** Find […" at bounding box center [381, 173] width 593 height 307
click at [657, 77] on button "Find" at bounding box center [666, 83] width 18 height 12
click at [348, 149] on span "Late" at bounding box center [349, 151] width 10 height 7
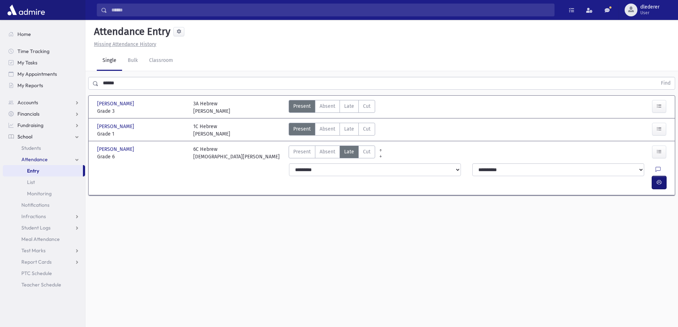
click at [663, 176] on button "button" at bounding box center [659, 182] width 14 height 13
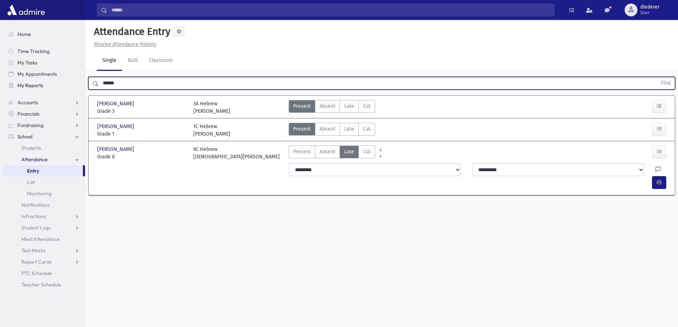
drag, startPoint x: 157, startPoint y: 85, endPoint x: 72, endPoint y: 86, distance: 85.5
click at [75, 86] on div "Search Results All Accounts" at bounding box center [339, 171] width 678 height 343
click at [657, 77] on button "Find" at bounding box center [666, 83] width 18 height 12
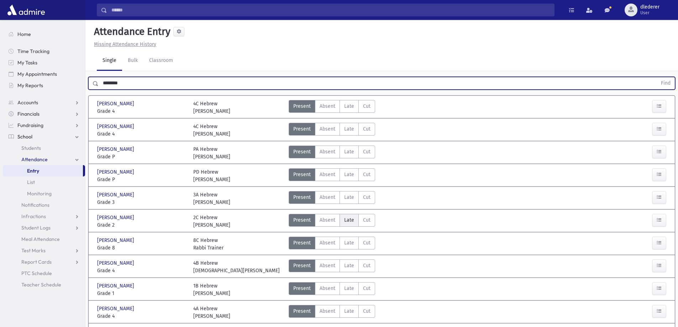
click at [346, 221] on span "Late" at bounding box center [349, 220] width 10 height 7
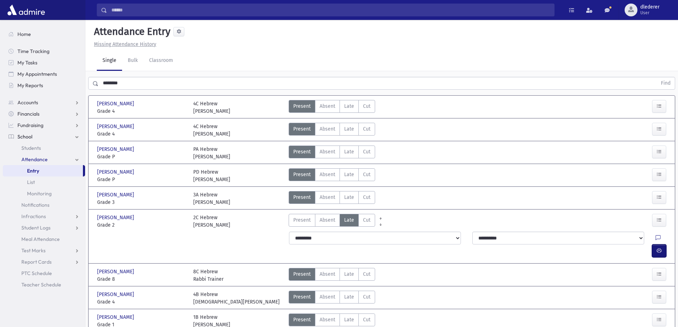
click at [661, 248] on icon "button" at bounding box center [659, 251] width 5 height 6
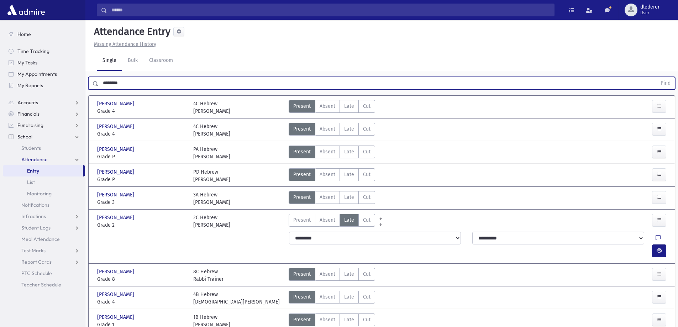
drag, startPoint x: 125, startPoint y: 84, endPoint x: 85, endPoint y: 84, distance: 39.5
click at [85, 84] on div "******** Find" at bounding box center [381, 81] width 593 height 21
click at [657, 77] on button "Find" at bounding box center [666, 83] width 18 height 12
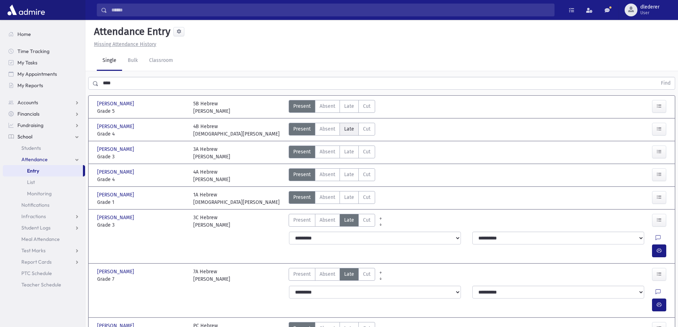
click at [351, 130] on span "Late" at bounding box center [349, 128] width 10 height 7
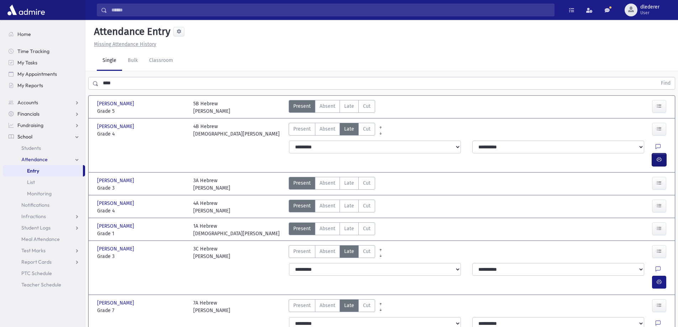
click at [660, 157] on icon "button" at bounding box center [659, 160] width 5 height 6
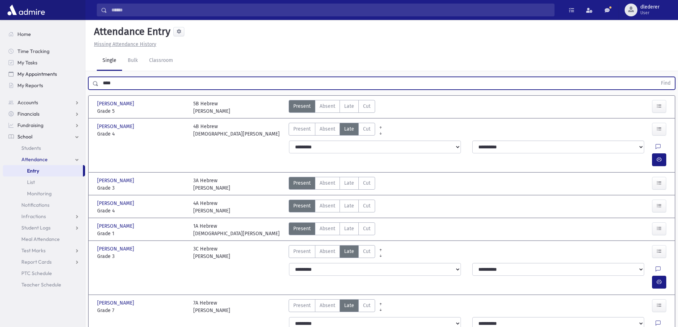
drag, startPoint x: 143, startPoint y: 79, endPoint x: 52, endPoint y: 77, distance: 91.2
click at [71, 75] on div "Search Results All Accounts" at bounding box center [339, 199] width 678 height 398
click at [141, 80] on div "**** Find" at bounding box center [381, 81] width 593 height 21
drag, startPoint x: 141, startPoint y: 80, endPoint x: 74, endPoint y: 81, distance: 66.6
click at [74, 81] on div "Search Results All Accounts" at bounding box center [339, 199] width 678 height 398
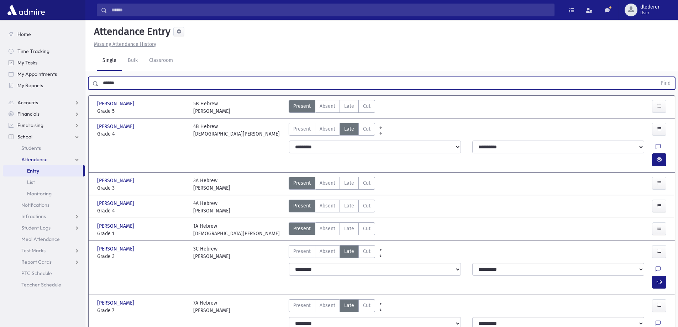
click at [657, 77] on button "Find" at bounding box center [666, 83] width 18 height 12
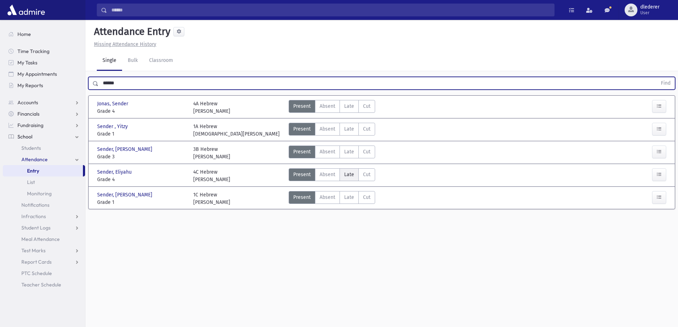
click at [346, 178] on span "Late" at bounding box center [349, 174] width 10 height 7
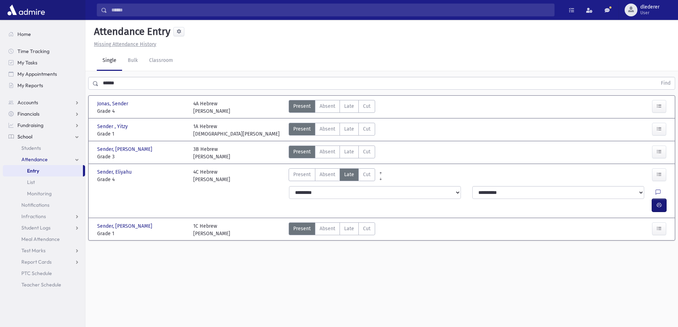
click at [657, 202] on span "button" at bounding box center [659, 205] width 5 height 6
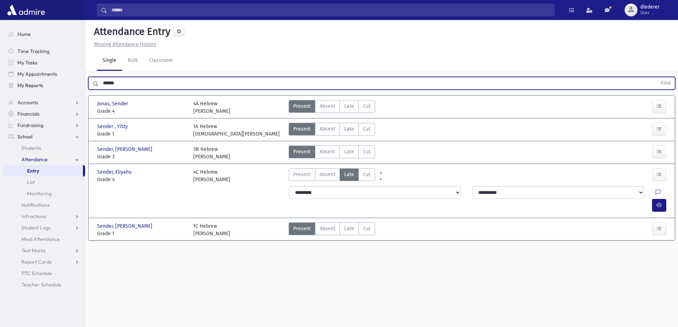
drag, startPoint x: 137, startPoint y: 89, endPoint x: 64, endPoint y: 82, distance: 73.3
click at [71, 86] on div "Search Results All Accounts" at bounding box center [339, 171] width 678 height 343
click at [657, 77] on button "Find" at bounding box center [666, 83] width 18 height 12
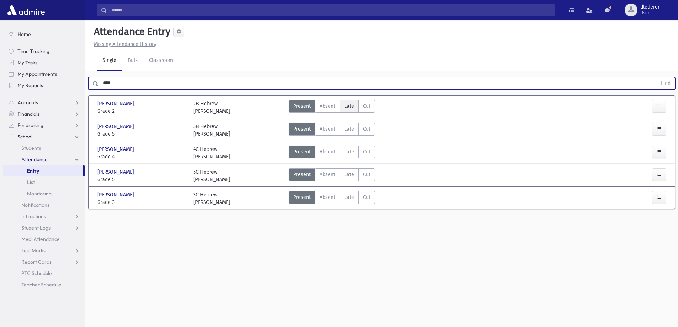
click at [347, 100] on label "Late Late" at bounding box center [349, 106] width 19 height 13
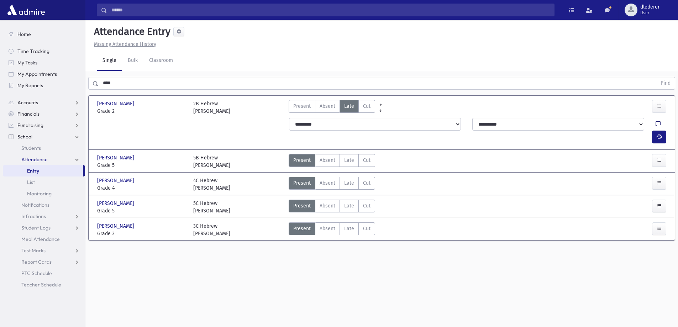
click at [656, 121] on icon at bounding box center [658, 124] width 5 height 6
click at [668, 131] on div at bounding box center [660, 137] width 17 height 13
click at [656, 121] on link at bounding box center [658, 126] width 5 height 10
click at [655, 131] on button "button" at bounding box center [659, 137] width 14 height 13
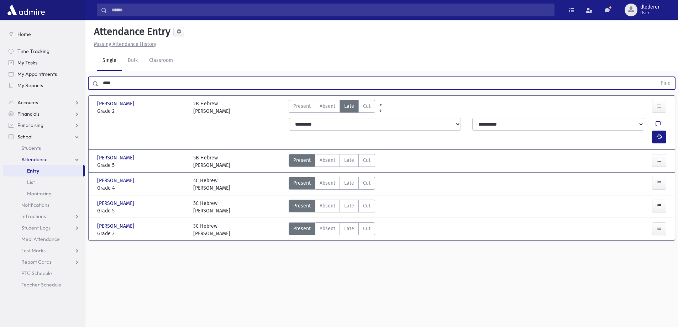
drag, startPoint x: 144, startPoint y: 65, endPoint x: 50, endPoint y: 66, distance: 93.7
click at [54, 66] on div "Search Results All Accounts" at bounding box center [339, 171] width 678 height 343
click at [657, 77] on button "Find" at bounding box center [666, 83] width 18 height 12
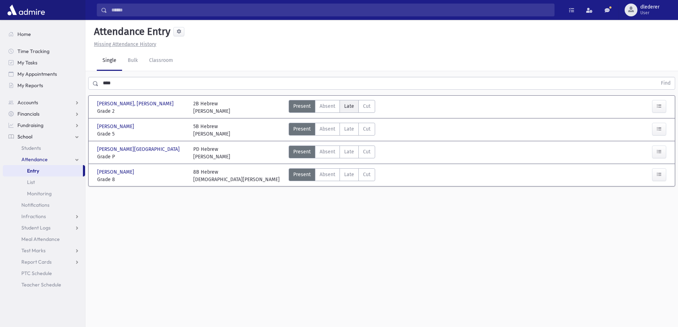
click at [342, 100] on label "Late Late" at bounding box center [349, 106] width 19 height 13
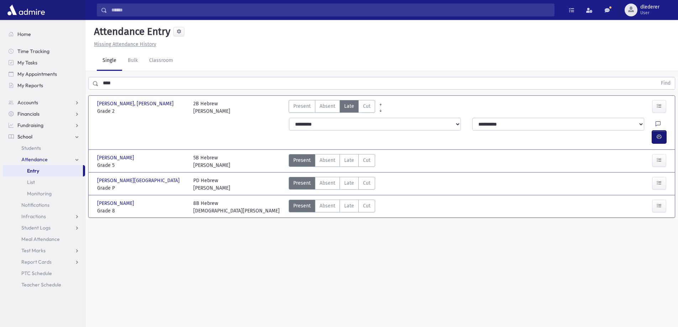
click at [665, 131] on button "button" at bounding box center [659, 137] width 14 height 13
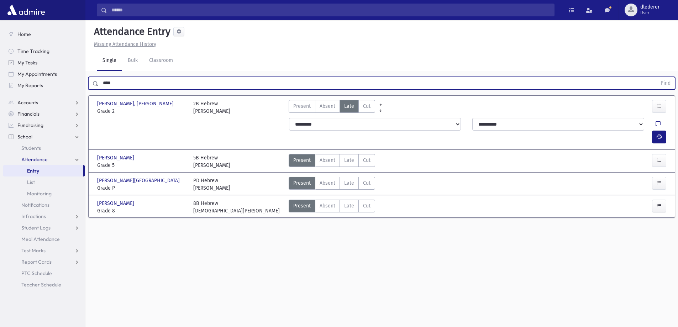
drag, startPoint x: 118, startPoint y: 69, endPoint x: 56, endPoint y: 64, distance: 62.5
click at [56, 63] on div "Search Results All Accounts" at bounding box center [339, 171] width 678 height 343
click at [657, 77] on button "Find" at bounding box center [666, 83] width 18 height 12
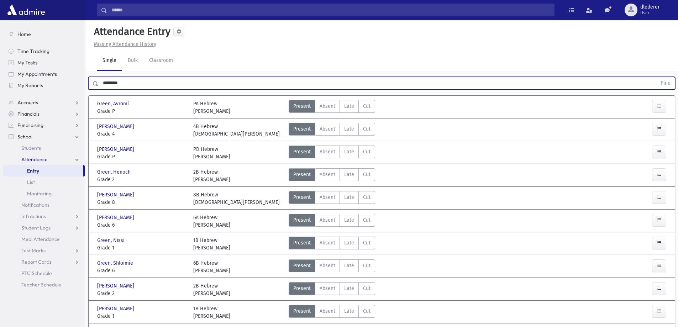
click at [657, 77] on button "Find" at bounding box center [666, 83] width 18 height 12
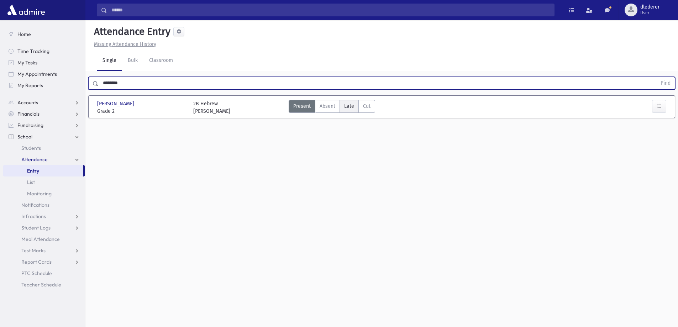
click at [353, 103] on span "Late" at bounding box center [349, 106] width 10 height 7
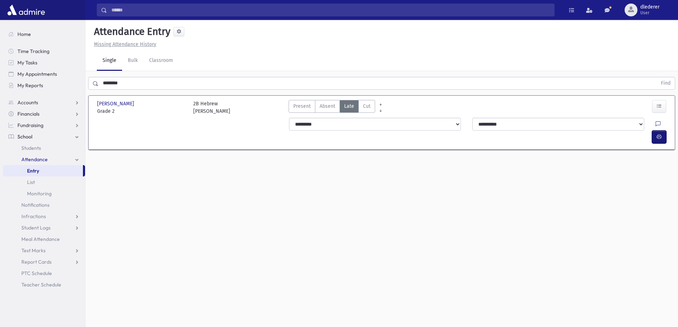
click at [661, 134] on icon "button" at bounding box center [659, 137] width 5 height 6
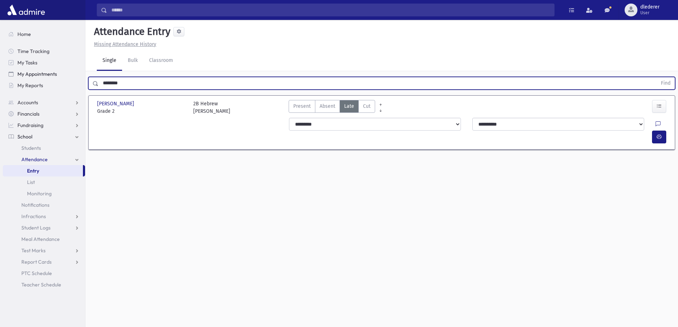
drag, startPoint x: 122, startPoint y: 70, endPoint x: 74, endPoint y: 69, distance: 48.8
click at [74, 69] on div "Search Results All Accounts" at bounding box center [339, 171] width 678 height 343
drag, startPoint x: 128, startPoint y: 67, endPoint x: 55, endPoint y: 64, distance: 73.1
click at [55, 64] on div "Search Results All Accounts" at bounding box center [339, 171] width 678 height 343
click at [657, 77] on button "Find" at bounding box center [666, 83] width 18 height 12
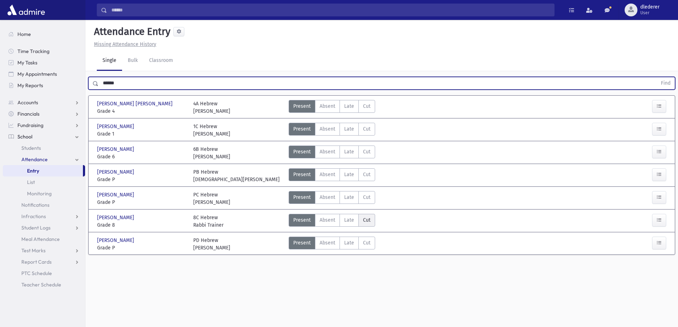
click at [359, 214] on label "Cut Cut" at bounding box center [367, 220] width 17 height 13
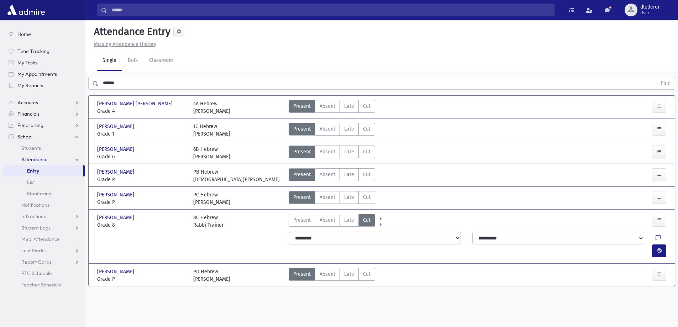
click at [347, 217] on span "Late" at bounding box center [349, 220] width 10 height 7
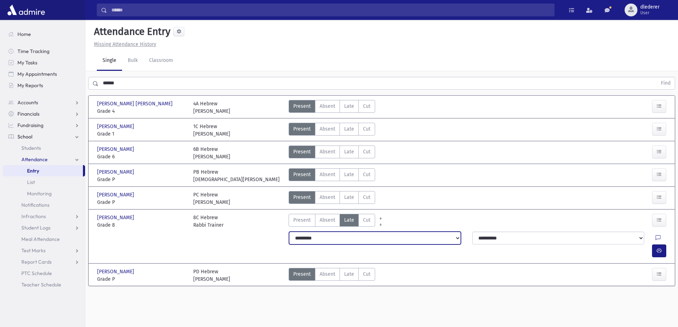
click at [347, 232] on select "**********" at bounding box center [375, 238] width 172 height 13
click at [653, 245] on button "button" at bounding box center [659, 251] width 14 height 13
click at [353, 148] on span "Late" at bounding box center [349, 151] width 10 height 7
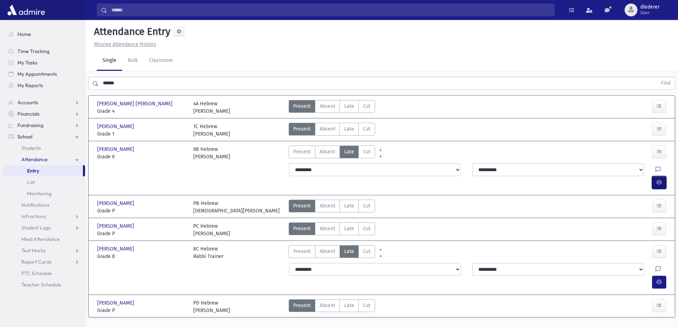
click at [654, 176] on button "button" at bounding box center [659, 182] width 14 height 13
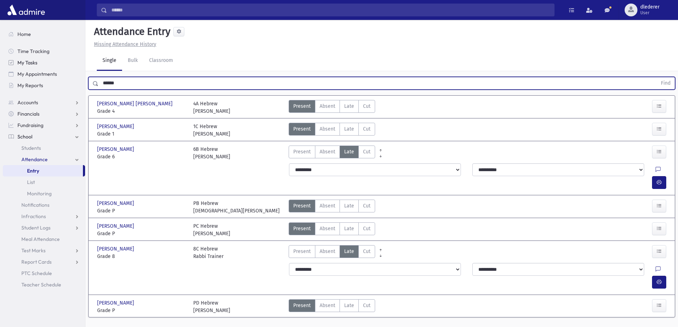
drag, startPoint x: 138, startPoint y: 67, endPoint x: 62, endPoint y: 62, distance: 75.7
click at [62, 62] on div "Search Results All Accounts" at bounding box center [339, 172] width 678 height 344
click at [657, 77] on button "Find" at bounding box center [666, 83] width 18 height 12
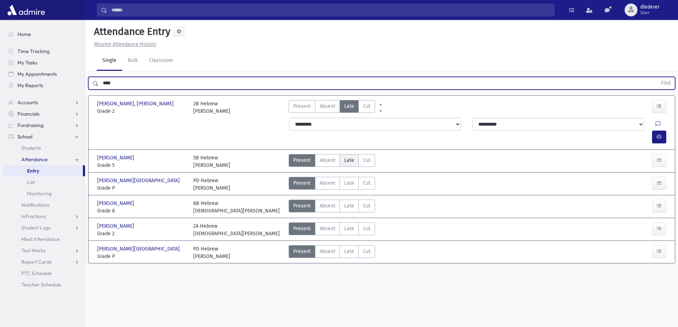
click at [350, 157] on span "Late" at bounding box center [349, 160] width 10 height 7
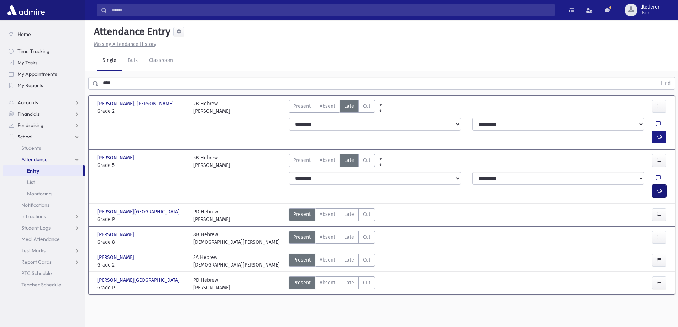
click at [654, 185] on button "button" at bounding box center [659, 191] width 14 height 13
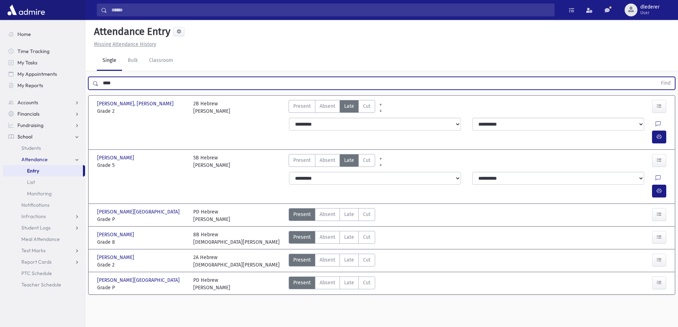
drag, startPoint x: 181, startPoint y: 66, endPoint x: 104, endPoint y: 52, distance: 78.1
click at [69, 67] on div "Search Results All Accounts" at bounding box center [339, 171] width 678 height 343
click at [657, 77] on button "Find" at bounding box center [666, 83] width 18 height 12
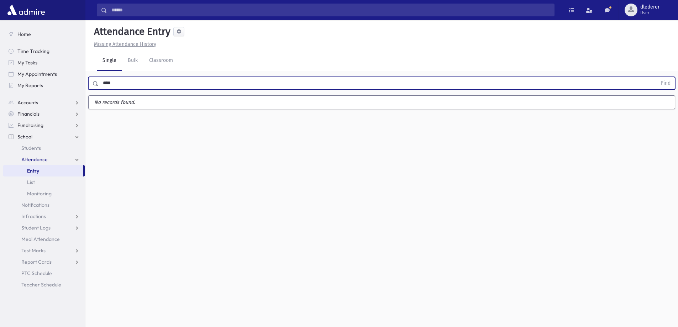
type input "****"
click at [657, 77] on button "Find" at bounding box center [666, 83] width 18 height 12
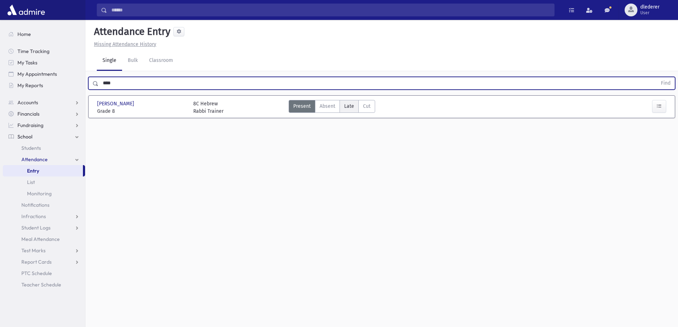
click at [349, 103] on span "Late" at bounding box center [349, 106] width 10 height 7
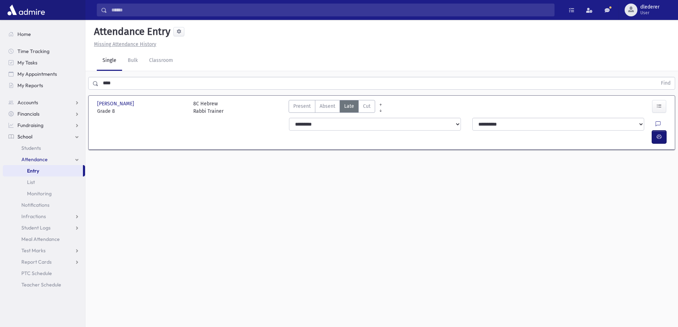
click at [654, 131] on button "button" at bounding box center [659, 137] width 14 height 13
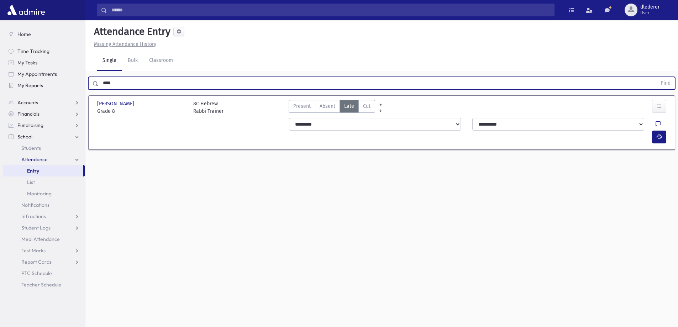
drag, startPoint x: 130, startPoint y: 65, endPoint x: 52, endPoint y: 83, distance: 80.0
click at [52, 83] on div "Search Results All Accounts" at bounding box center [339, 171] width 678 height 343
type input "***"
click at [657, 77] on button "Find" at bounding box center [666, 83] width 18 height 12
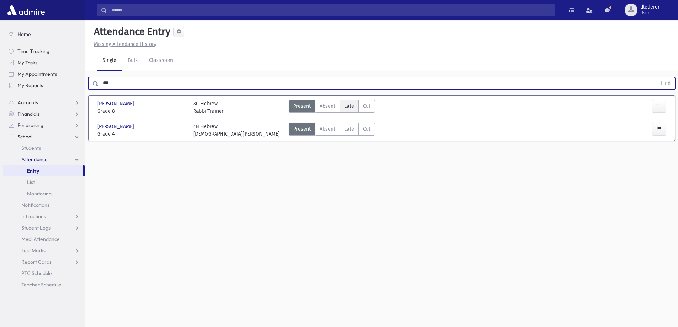
click at [353, 103] on span "Late" at bounding box center [349, 106] width 10 height 7
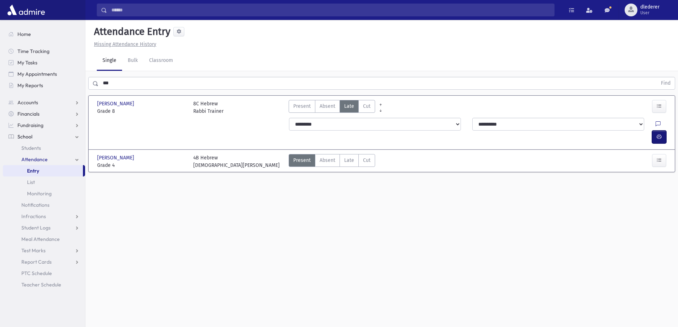
click at [659, 134] on icon "button" at bounding box center [659, 137] width 5 height 6
click at [348, 157] on span "Late" at bounding box center [349, 160] width 10 height 7
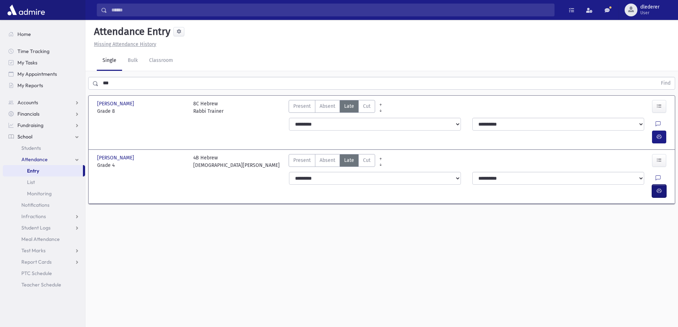
click at [658, 185] on button "button" at bounding box center [659, 191] width 14 height 13
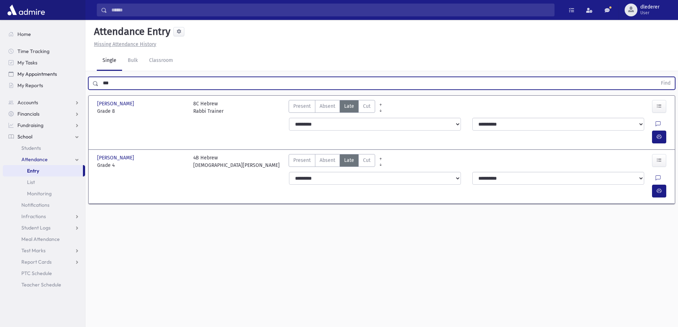
drag, startPoint x: 126, startPoint y: 72, endPoint x: 71, endPoint y: 72, distance: 55.2
click at [71, 72] on div "Search Results All Accounts" at bounding box center [339, 171] width 678 height 343
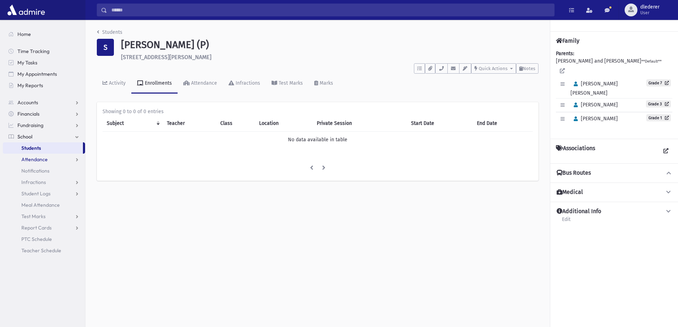
click at [42, 157] on span "Attendance" at bounding box center [34, 159] width 26 height 6
click at [31, 170] on span "Entry" at bounding box center [33, 171] width 12 height 6
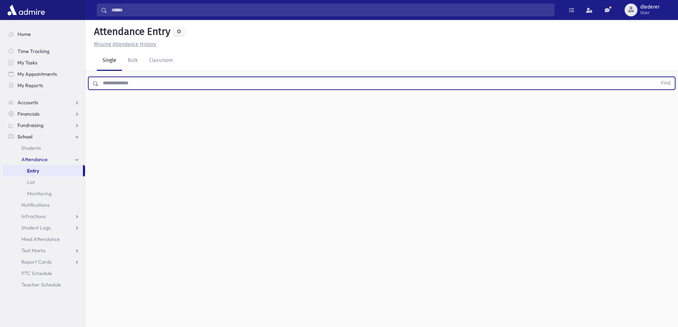
click at [116, 83] on input "text" at bounding box center [378, 83] width 559 height 13
type input "******"
click at [657, 77] on button "Find" at bounding box center [666, 83] width 18 height 12
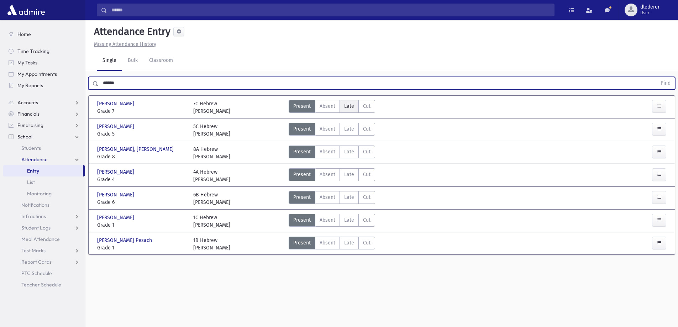
click at [341, 110] on label "Late Late" at bounding box center [349, 106] width 19 height 13
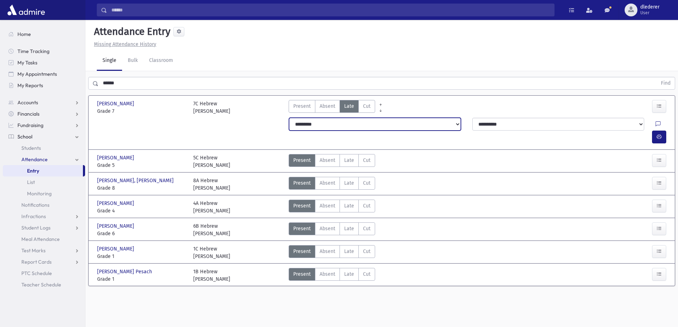
click at [307, 129] on select "**********" at bounding box center [375, 124] width 172 height 13
select select "*******"
click at [289, 118] on select "**********" at bounding box center [375, 124] width 172 height 13
click at [666, 131] on button "button" at bounding box center [659, 137] width 14 height 13
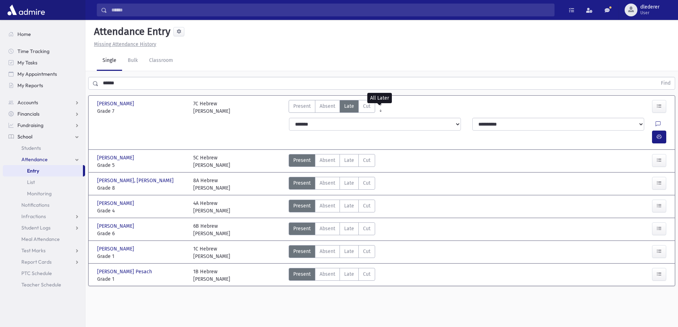
drag, startPoint x: 342, startPoint y: 195, endPoint x: 341, endPoint y: 183, distance: 12.2
click at [340, 198] on div "Horowitz, Shalom Horowitz, Shalom Grade 4 Grade 4 4A Hebrew Rabbi Juravel Prese…" at bounding box center [382, 206] width 582 height 16
click at [353, 202] on span "Late" at bounding box center [349, 205] width 10 height 7
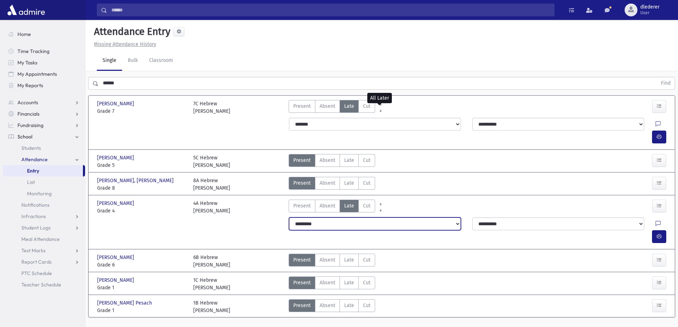
click at [431, 218] on select "**********" at bounding box center [375, 224] width 172 height 13
select select "*******"
click at [289, 218] on select "**********" at bounding box center [375, 224] width 172 height 13
click at [660, 230] on button "button" at bounding box center [659, 236] width 14 height 13
drag, startPoint x: 119, startPoint y: 91, endPoint x: 118, endPoint y: 78, distance: 13.6
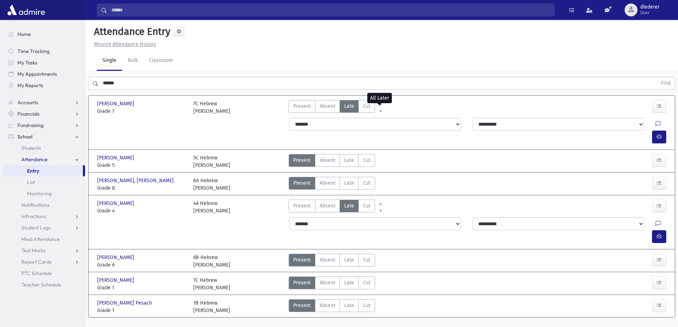
click at [117, 83] on div "****** Find" at bounding box center [381, 81] width 593 height 21
click at [119, 74] on div "****** Find" at bounding box center [381, 81] width 593 height 21
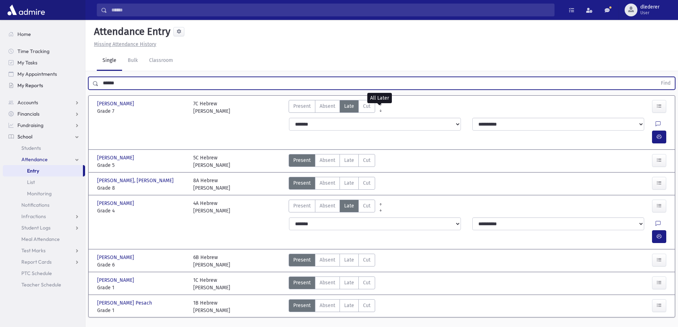
drag, startPoint x: 129, startPoint y: 78, endPoint x: 66, endPoint y: 80, distance: 62.7
click at [66, 80] on div "Search Results All Accounts" at bounding box center [339, 172] width 678 height 344
type input "****"
click at [657, 77] on button "Find" at bounding box center [666, 83] width 18 height 12
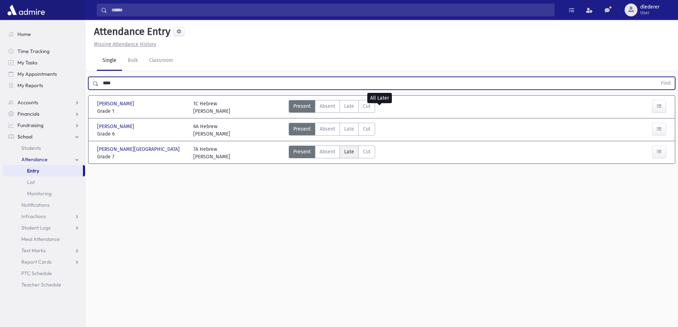
click at [340, 153] on label "Late Late" at bounding box center [349, 152] width 19 height 13
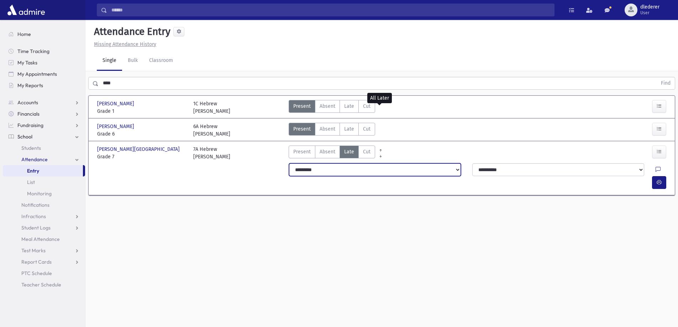
drag, startPoint x: 308, startPoint y: 169, endPoint x: 307, endPoint y: 174, distance: 4.8
click at [308, 169] on select "**********" at bounding box center [375, 169] width 172 height 13
select select "*******"
click at [289, 163] on select "**********" at bounding box center [375, 169] width 172 height 13
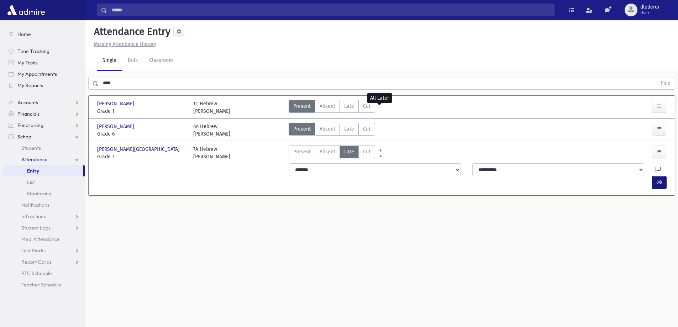
click at [664, 176] on button "button" at bounding box center [659, 182] width 14 height 13
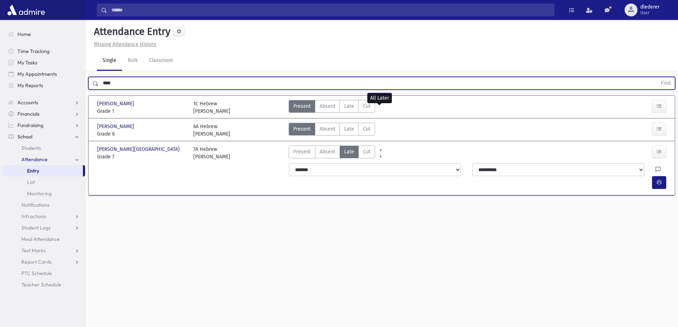
click at [108, 87] on input "****" at bounding box center [378, 83] width 559 height 13
drag, startPoint x: 128, startPoint y: 79, endPoint x: 90, endPoint y: 90, distance: 39.2
click at [90, 90] on div "**** Find" at bounding box center [381, 83] width 587 height 13
click at [657, 77] on button "Find" at bounding box center [666, 83] width 18 height 12
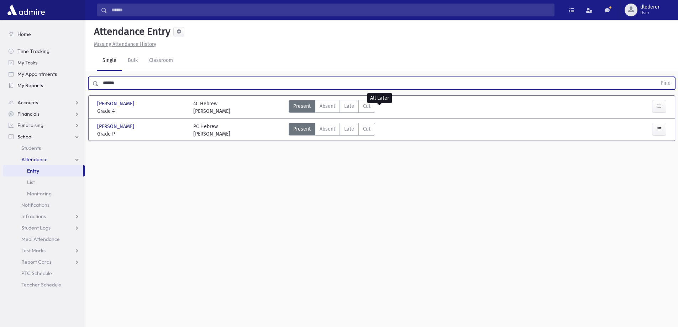
drag, startPoint x: 138, startPoint y: 89, endPoint x: 82, endPoint y: 88, distance: 55.9
click at [82, 88] on div "Search Results All Accounts" at bounding box center [339, 171] width 678 height 343
type input "******"
click at [657, 77] on button "Find" at bounding box center [666, 83] width 18 height 12
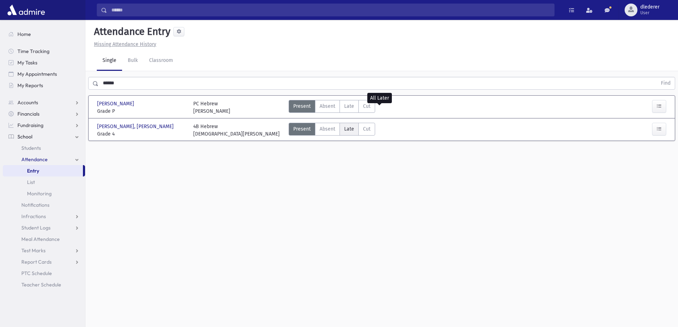
click at [353, 132] on span "Late" at bounding box center [349, 128] width 10 height 7
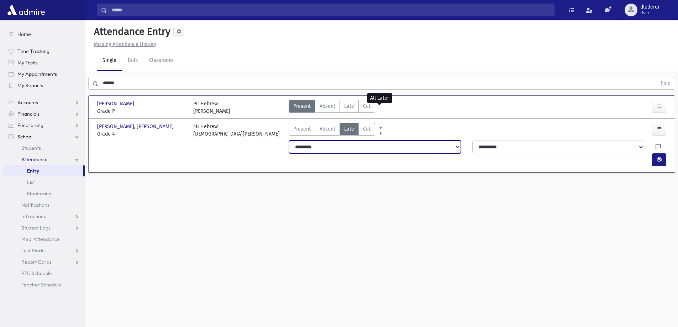
click at [313, 146] on select "**********" at bounding box center [375, 147] width 172 height 13
select select "*******"
click at [289, 141] on select "**********" at bounding box center [375, 147] width 172 height 13
drag, startPoint x: 660, startPoint y: 145, endPoint x: 650, endPoint y: 138, distance: 12.0
click at [659, 140] on div "**********" at bounding box center [479, 153] width 388 height 31
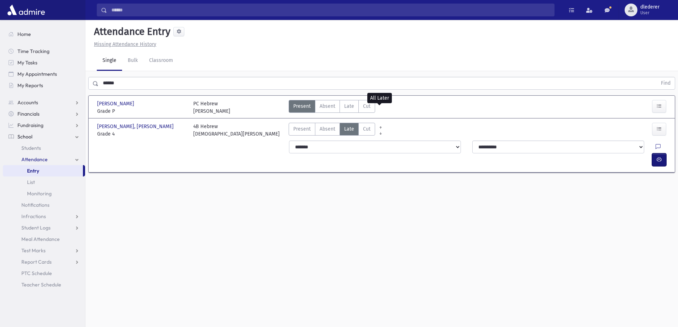
click at [659, 157] on icon "button" at bounding box center [659, 160] width 5 height 6
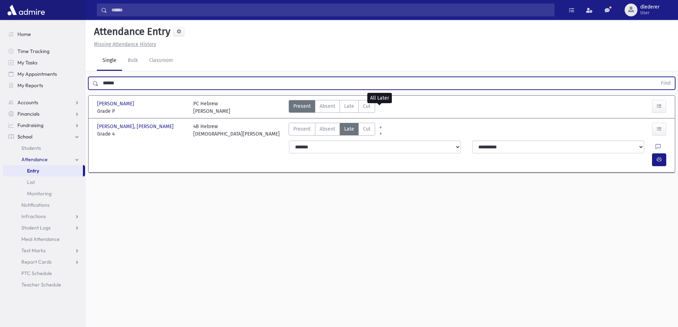
drag, startPoint x: 304, startPoint y: 78, endPoint x: 75, endPoint y: 93, distance: 229.1
click at [75, 93] on div "Search Results All Accounts" at bounding box center [339, 171] width 678 height 343
click at [657, 77] on button "Find" at bounding box center [666, 83] width 18 height 12
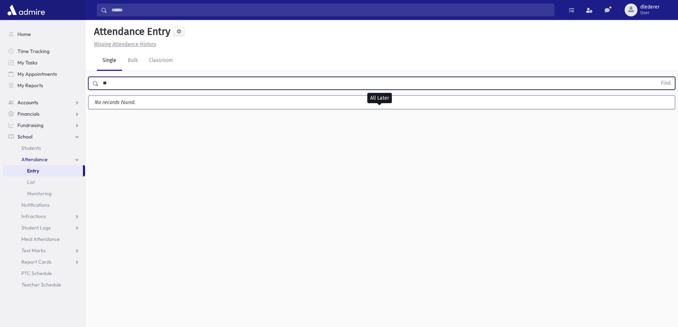
type input "*"
click at [657, 77] on button "Find" at bounding box center [666, 83] width 18 height 12
type input "*"
type input "*****"
click at [657, 77] on button "Find" at bounding box center [666, 83] width 18 height 12
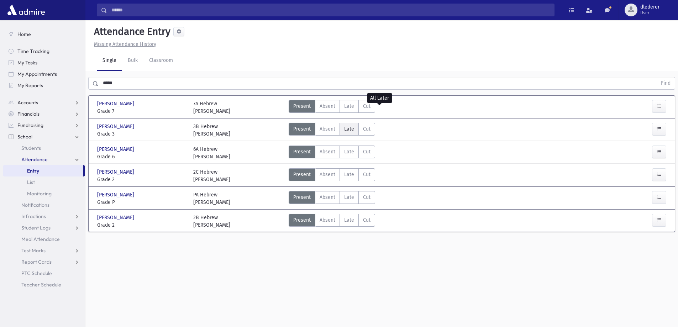
click at [353, 130] on span "Late" at bounding box center [349, 128] width 10 height 7
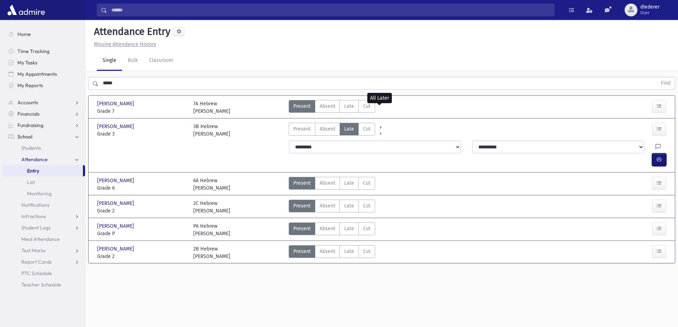
click at [658, 157] on icon "button" at bounding box center [659, 160] width 5 height 6
